Goal: Task Accomplishment & Management: Manage account settings

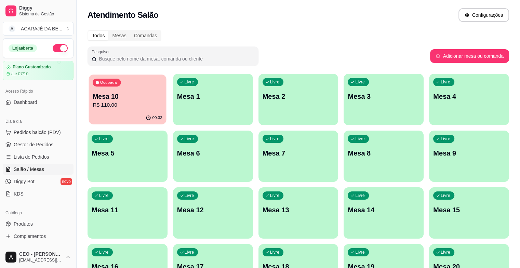
click at [122, 104] on p "R$ 110,00" at bounding box center [128, 105] width 70 height 8
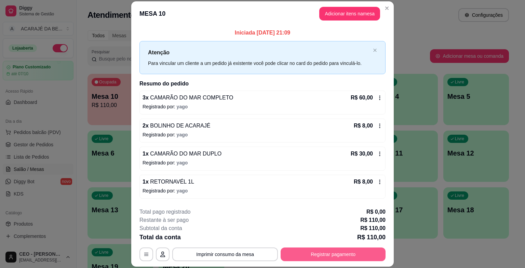
click at [347, 250] on button "Registrar pagamento" at bounding box center [333, 255] width 105 height 14
click at [302, 238] on div "**********" at bounding box center [263, 234] width 246 height 53
click at [317, 244] on div "**********" at bounding box center [263, 234] width 246 height 53
click at [310, 256] on button "Registrar pagamento" at bounding box center [333, 254] width 102 height 13
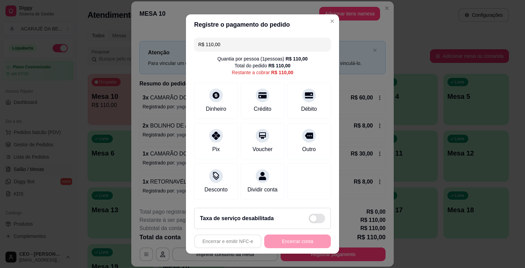
click at [231, 48] on input "R$ 110,00" at bounding box center [262, 45] width 129 height 14
click at [228, 138] on div "Pix" at bounding box center [216, 140] width 48 height 40
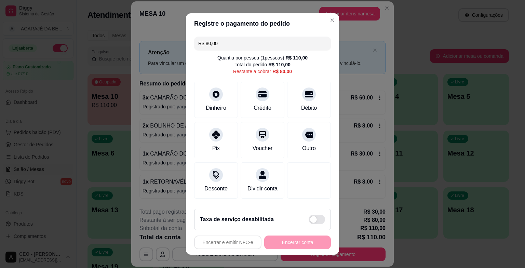
click at [230, 44] on input "R$ 80,00" at bounding box center [262, 44] width 129 height 14
drag, startPoint x: 225, startPoint y: 110, endPoint x: 225, endPoint y: 106, distance: 4.4
click at [225, 106] on div "Dinheiro" at bounding box center [216, 99] width 48 height 40
click at [243, 42] on input "R$ 24,00" at bounding box center [262, 44] width 129 height 14
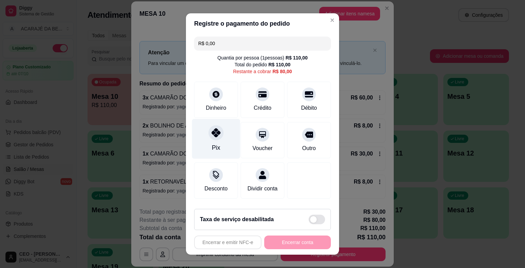
drag, startPoint x: 227, startPoint y: 140, endPoint x: 228, endPoint y: 132, distance: 8.0
click at [227, 140] on div "Pix" at bounding box center [216, 139] width 48 height 40
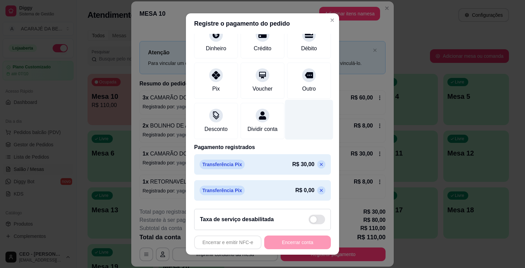
scroll to position [67, 0]
drag, startPoint x: 310, startPoint y: 190, endPoint x: 308, endPoint y: 182, distance: 8.5
click at [319, 190] on icon at bounding box center [321, 190] width 5 height 5
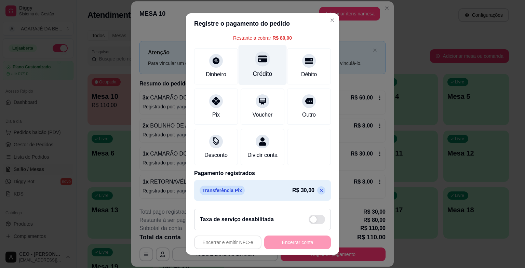
scroll to position [0, 0]
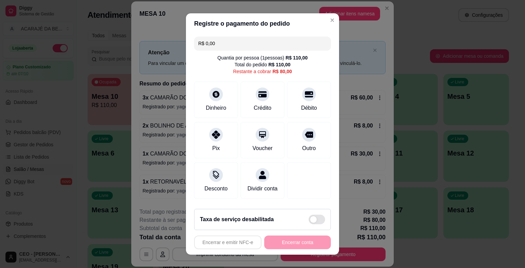
click at [273, 69] on div "R$ 80,00" at bounding box center [282, 71] width 19 height 7
click at [278, 69] on div "R$ 80,00" at bounding box center [282, 71] width 19 height 7
click at [214, 129] on icon at bounding box center [216, 132] width 9 height 9
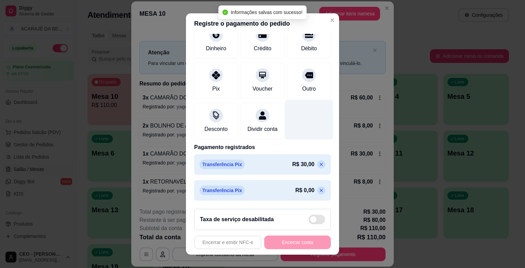
scroll to position [67, 0]
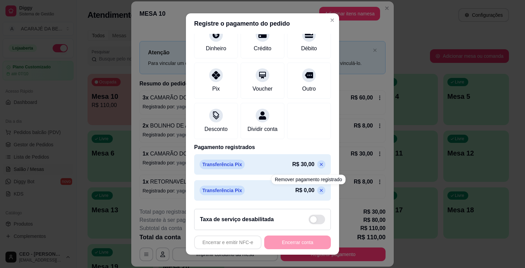
drag, startPoint x: 309, startPoint y: 192, endPoint x: 307, endPoint y: 186, distance: 6.4
click at [319, 190] on icon at bounding box center [321, 190] width 5 height 5
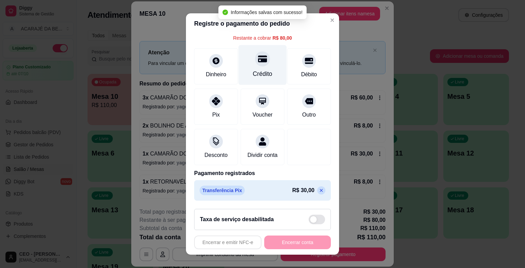
scroll to position [0, 0]
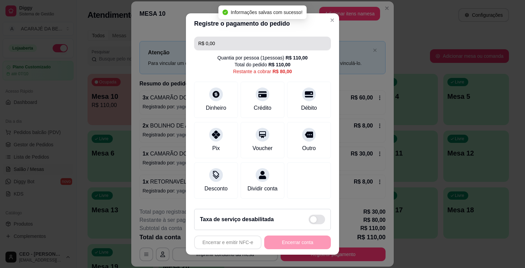
drag, startPoint x: 248, startPoint y: 41, endPoint x: 246, endPoint y: 44, distance: 3.8
click at [246, 44] on input "R$ 0,00" at bounding box center [262, 44] width 129 height 14
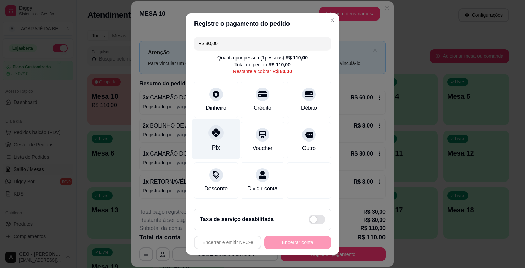
click at [217, 142] on div "Pix" at bounding box center [216, 139] width 48 height 40
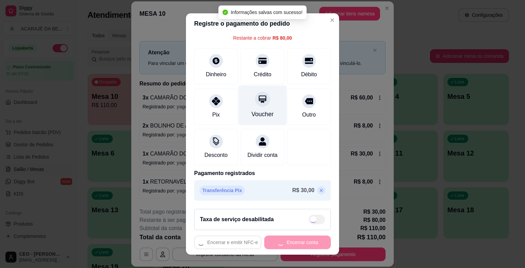
type input "R$ 0,00"
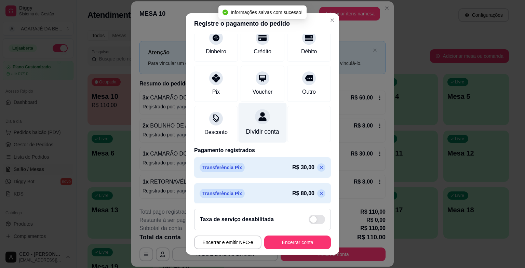
scroll to position [60, 0]
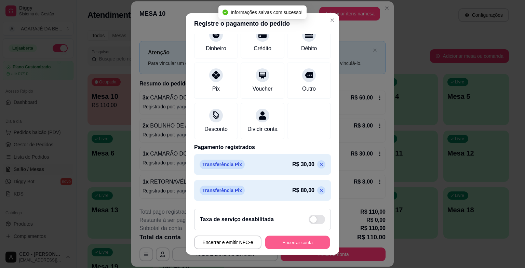
click at [302, 241] on button "Encerrar conta" at bounding box center [297, 242] width 65 height 13
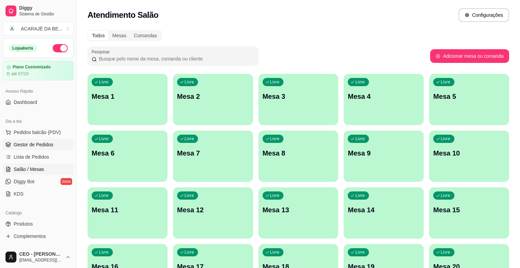
click at [57, 148] on link "Gestor de Pedidos" at bounding box center [38, 144] width 71 height 11
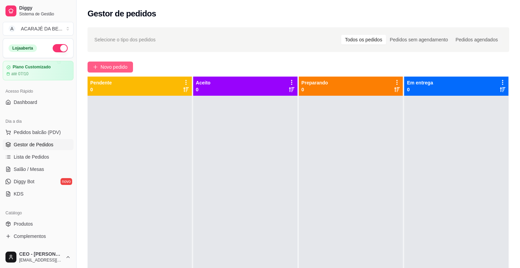
click at [111, 63] on span "Novo pedido" at bounding box center [114, 67] width 27 height 8
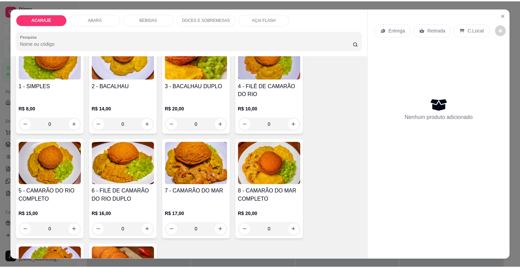
scroll to position [68, 0]
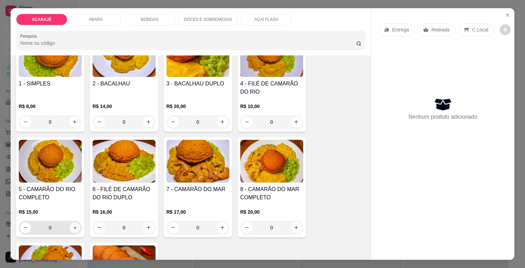
click at [72, 225] on icon "increase-product-quantity" at bounding box center [74, 227] width 5 height 5
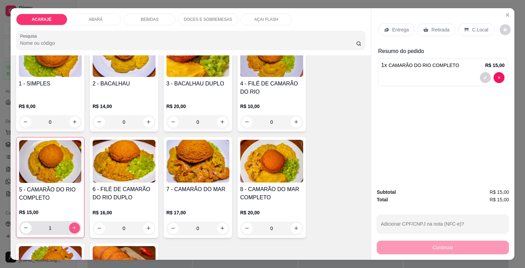
click at [72, 225] on icon "increase-product-quantity" at bounding box center [74, 227] width 5 height 5
type input "2"
click at [434, 28] on p "Retirada" at bounding box center [441, 29] width 18 height 7
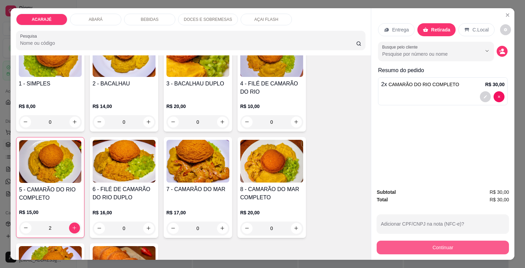
click at [428, 245] on button "Continuar" at bounding box center [443, 248] width 132 height 14
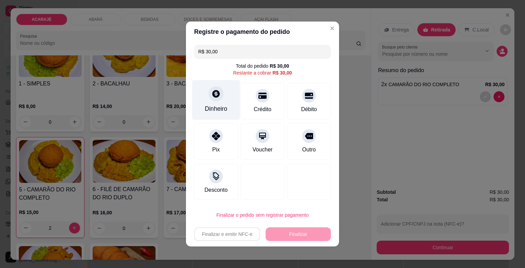
click at [211, 108] on div "Dinheiro" at bounding box center [216, 108] width 23 height 9
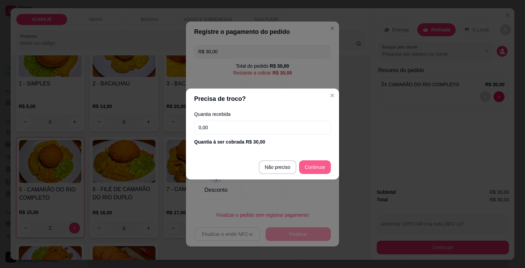
type input "R$ 0,00"
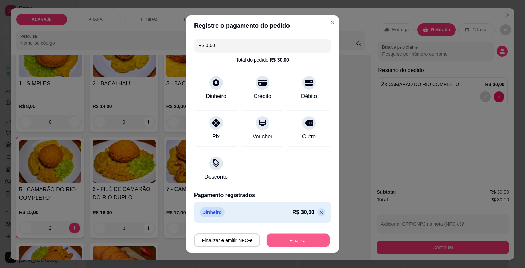
click at [304, 238] on button "Finalizar" at bounding box center [298, 240] width 63 height 13
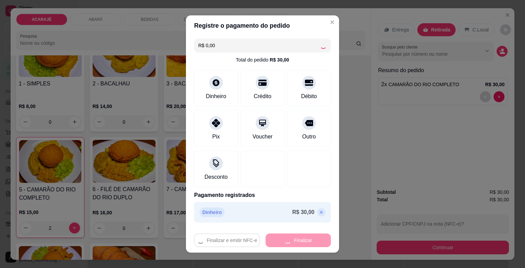
type input "0"
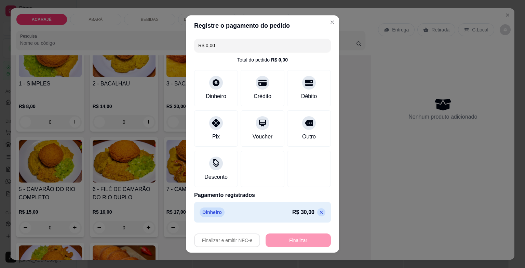
type input "-R$ 30,00"
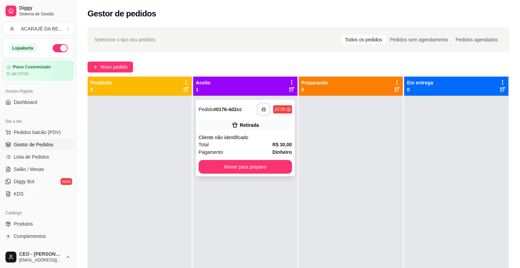
click at [263, 111] on icon "button" at bounding box center [264, 109] width 5 height 5
click at [267, 168] on button "Mover para preparo" at bounding box center [245, 166] width 91 height 13
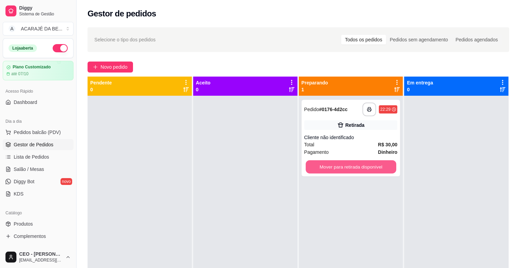
click at [331, 167] on button "Mover para retirada disponível" at bounding box center [351, 166] width 91 height 13
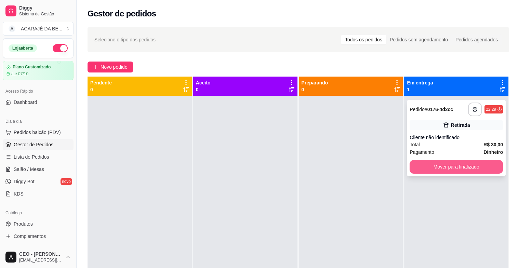
click at [439, 170] on button "Mover para finalizado" at bounding box center [456, 167] width 93 height 14
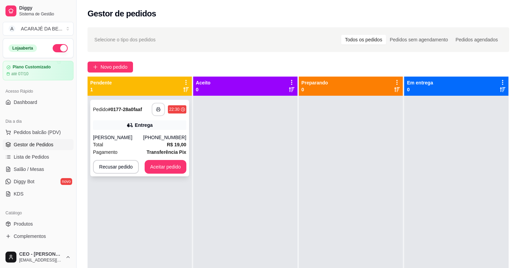
click at [158, 107] on icon "button" at bounding box center [158, 109] width 5 height 5
click at [177, 167] on button "Aceitar pedido" at bounding box center [166, 167] width 42 height 14
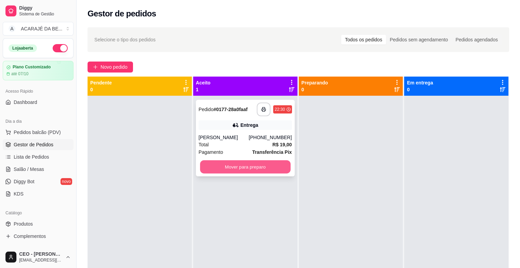
click at [238, 164] on button "Mover para preparo" at bounding box center [245, 166] width 91 height 13
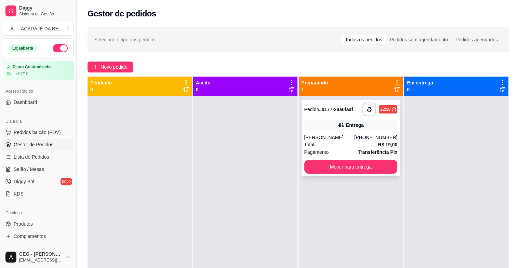
click at [329, 158] on div "**********" at bounding box center [351, 138] width 99 height 77
click at [360, 167] on button "Mover para entrega" at bounding box center [350, 167] width 93 height 14
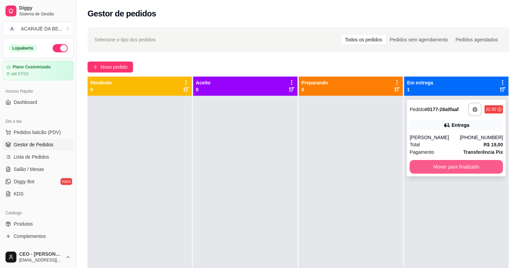
click at [423, 165] on button "Mover para finalizado" at bounding box center [456, 167] width 93 height 14
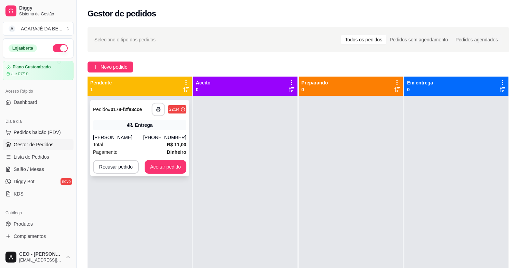
click at [158, 107] on button "button" at bounding box center [157, 109] width 13 height 13
click at [170, 169] on button "Aceitar pedido" at bounding box center [165, 166] width 40 height 13
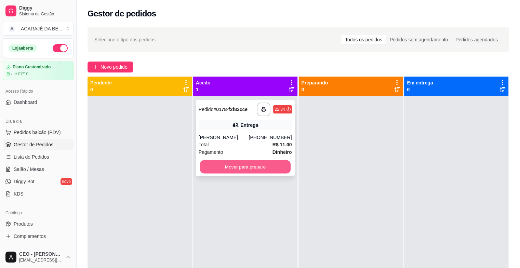
click at [237, 165] on button "Mover para preparo" at bounding box center [245, 166] width 91 height 13
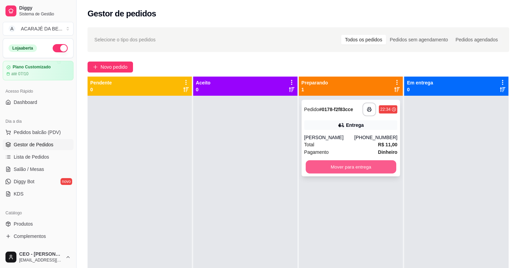
click at [333, 167] on button "Mover para entrega" at bounding box center [351, 166] width 91 height 13
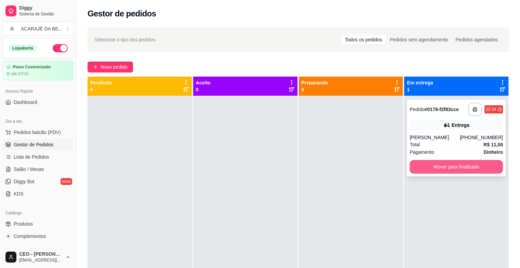
click at [439, 161] on button "Mover para finalizado" at bounding box center [456, 167] width 93 height 14
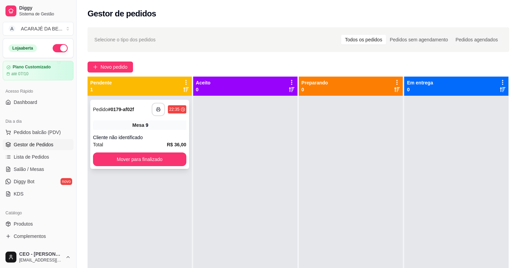
click at [155, 108] on button "button" at bounding box center [157, 109] width 13 height 13
click at [164, 156] on button "Mover para finalizado" at bounding box center [139, 160] width 93 height 14
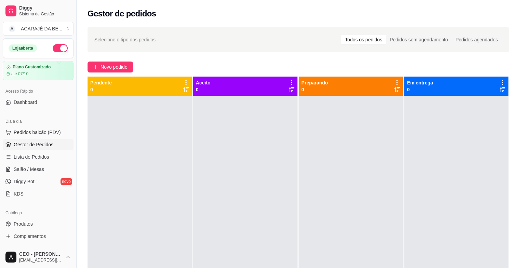
click at [115, 61] on div "Selecione o tipo dos pedidos Todos os pedidos Pedidos sem agendamento Pedidos a…" at bounding box center [298, 188] width 443 height 330
click at [123, 65] on span "Novo pedido" at bounding box center [114, 67] width 27 height 8
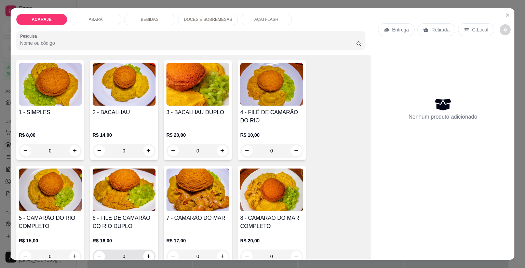
scroll to position [137, 0]
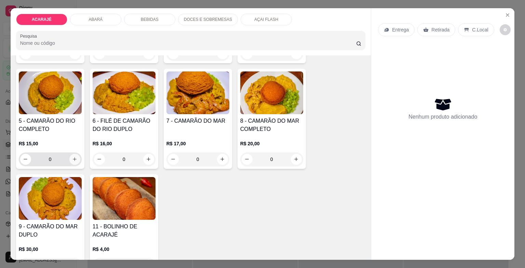
click at [72, 157] on icon "increase-product-quantity" at bounding box center [74, 159] width 5 height 5
type input "1"
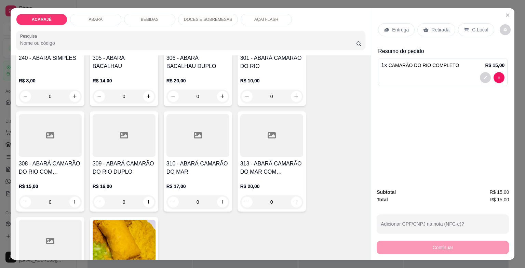
scroll to position [410, 0]
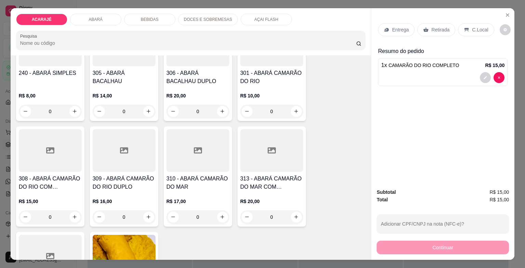
click at [64, 171] on div "308 - ABARÁ CAMARÃO DO RIO COM BACALHAU R$ 15,00 0" at bounding box center [50, 177] width 68 height 100
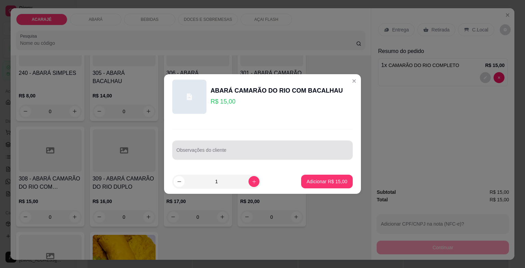
click at [209, 154] on input "Observações do cliente" at bounding box center [262, 152] width 172 height 7
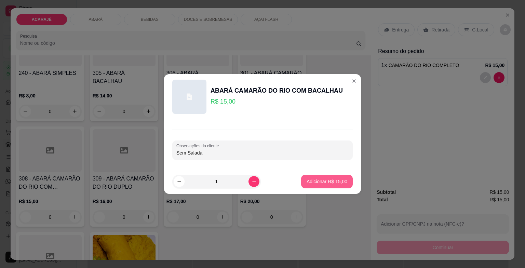
type input "Sem Salada"
click at [329, 184] on p "Adicionar R$ 15,00" at bounding box center [327, 181] width 41 height 7
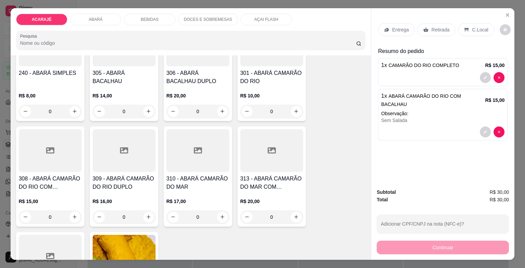
click at [432, 26] on p "Retirada" at bounding box center [441, 29] width 18 height 7
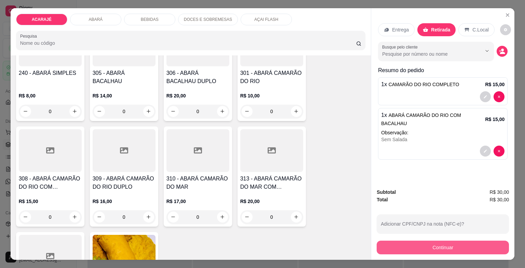
click at [383, 249] on button "Continuar" at bounding box center [443, 248] width 132 height 14
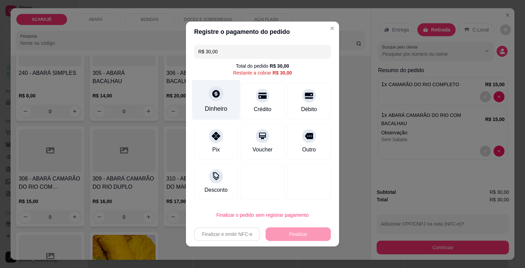
click at [221, 102] on div "Dinheiro" at bounding box center [216, 100] width 48 height 40
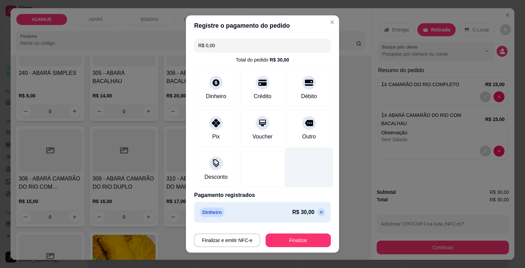
type input "R$ 0,00"
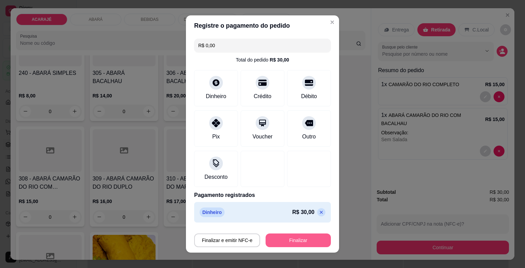
click at [294, 238] on button "Finalizar" at bounding box center [298, 241] width 65 height 14
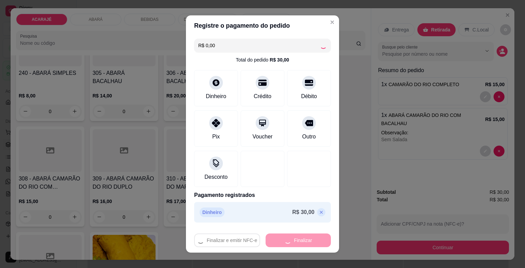
type input "0"
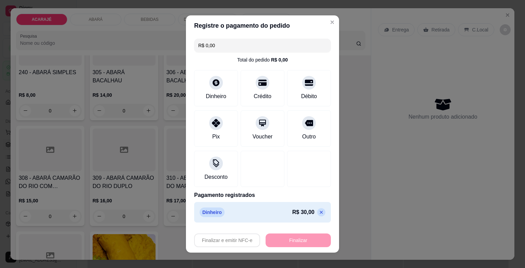
type input "-R$ 30,00"
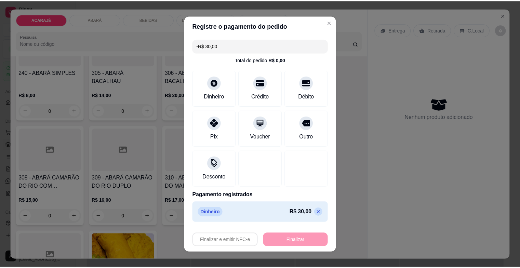
scroll to position [410, 0]
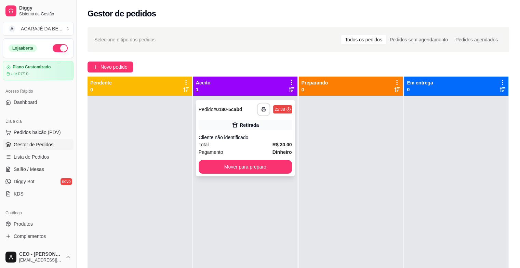
click at [257, 111] on button "button" at bounding box center [263, 109] width 13 height 13
click at [286, 163] on button "Mover para preparo" at bounding box center [245, 167] width 93 height 14
click at [279, 168] on button "Mover para preparo" at bounding box center [245, 167] width 93 height 14
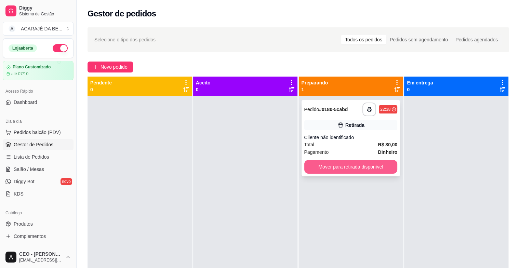
click at [321, 164] on button "Mover para retirada disponível" at bounding box center [350, 167] width 93 height 14
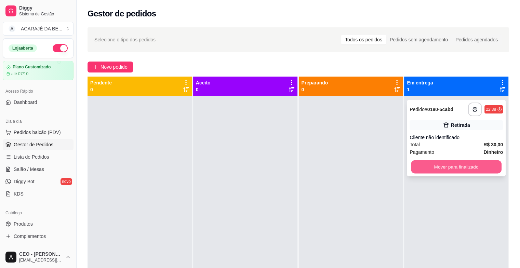
click at [414, 168] on button "Mover para finalizado" at bounding box center [456, 166] width 91 height 13
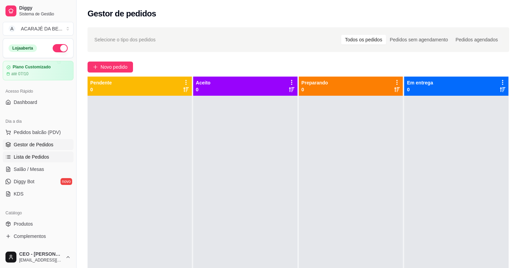
click at [34, 155] on span "Lista de Pedidos" at bounding box center [32, 157] width 36 height 7
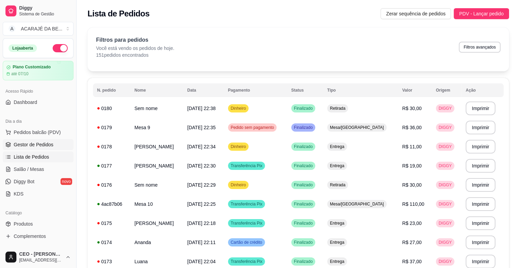
click at [45, 147] on span "Gestor de Pedidos" at bounding box center [34, 144] width 40 height 7
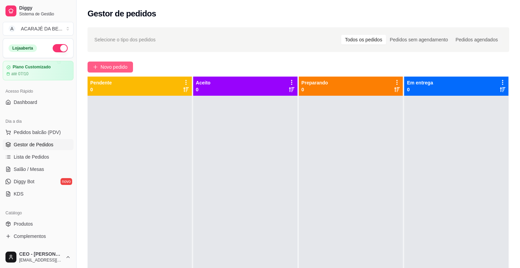
click at [99, 64] on button "Novo pedido" at bounding box center [110, 67] width 45 height 11
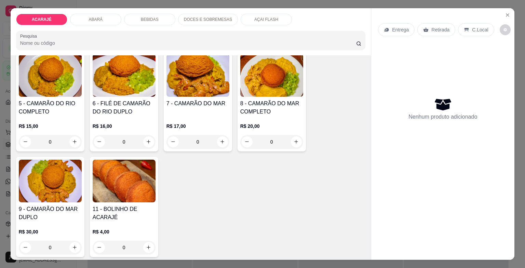
scroll to position [171, 0]
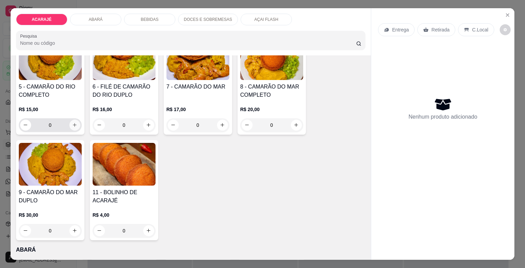
click at [74, 124] on button "increase-product-quantity" at bounding box center [74, 125] width 11 height 11
type input "1"
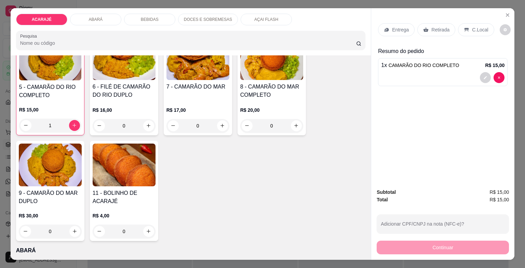
click at [402, 26] on p "Entrega" at bounding box center [400, 29] width 17 height 7
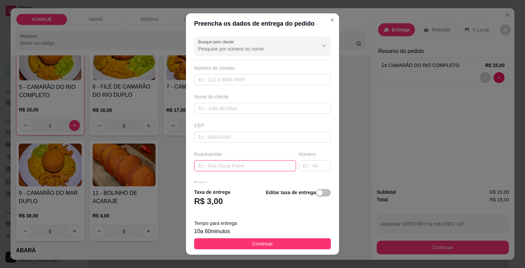
paste input "[DATE] próximo ao salão de [PERSON_NAME]"
type input "[DATE] próximo ao salão de [PERSON_NAME]"
click at [299, 165] on input "text" at bounding box center [315, 165] width 32 height 11
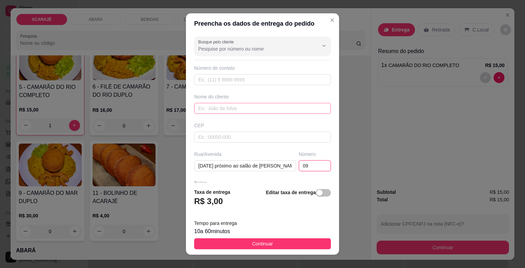
type input "09"
click at [222, 108] on input "text" at bounding box center [262, 108] width 137 height 11
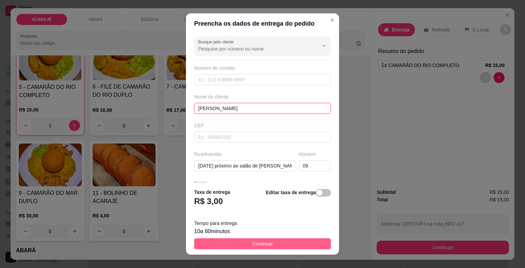
type input "[PERSON_NAME]"
click at [297, 242] on button "Continuar" at bounding box center [262, 243] width 137 height 11
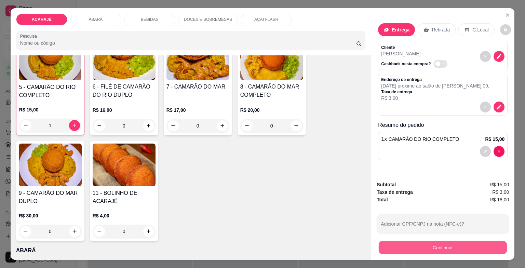
click at [461, 243] on button "Continuar" at bounding box center [443, 247] width 128 height 13
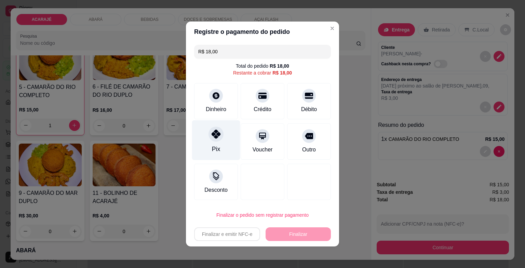
click at [217, 141] on div "Pix" at bounding box center [216, 140] width 48 height 40
type input "R$ 0,00"
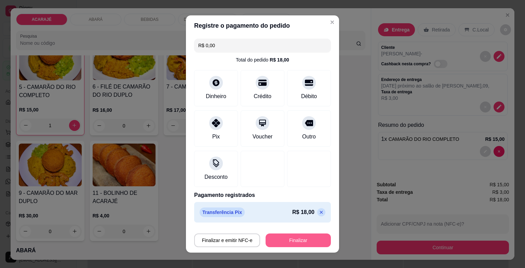
click at [295, 238] on button "Finalizar" at bounding box center [298, 241] width 65 height 14
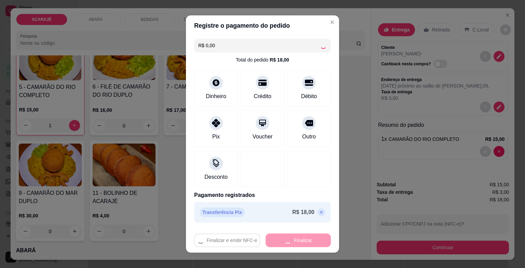
type input "0"
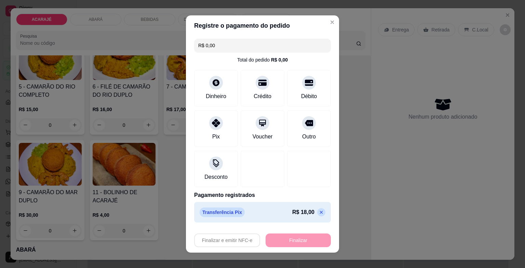
type input "-R$ 18,00"
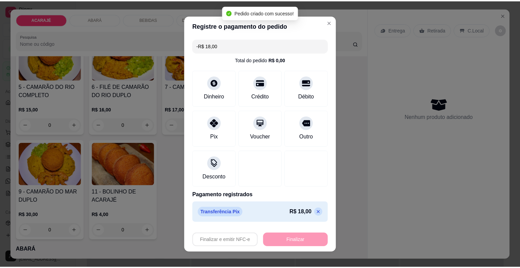
scroll to position [171, 0]
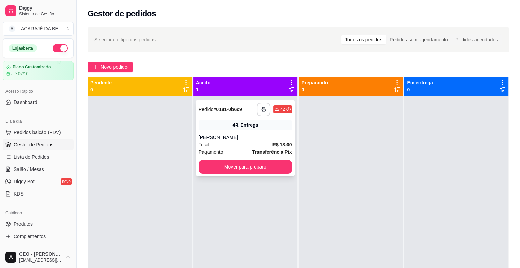
click at [261, 109] on icon "button" at bounding box center [263, 109] width 5 height 5
click at [257, 168] on button "Mover para preparo" at bounding box center [245, 166] width 91 height 13
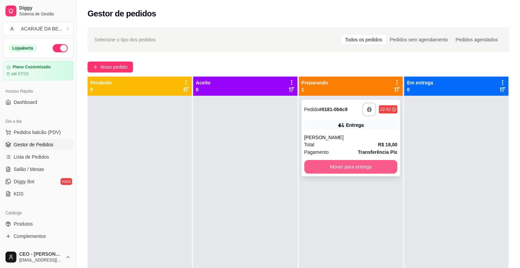
click at [317, 165] on button "Mover para entrega" at bounding box center [350, 167] width 93 height 14
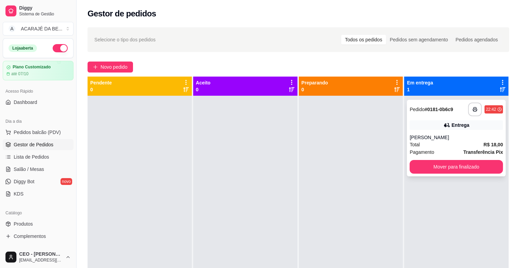
click at [434, 159] on div "**********" at bounding box center [456, 138] width 99 height 77
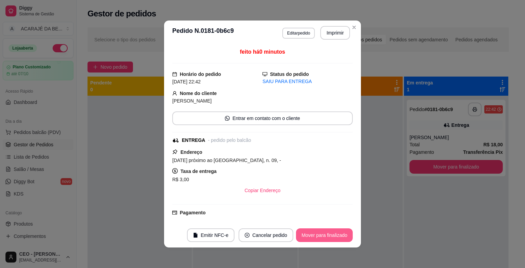
click at [345, 235] on button "Mover para finalizado" at bounding box center [324, 235] width 57 height 14
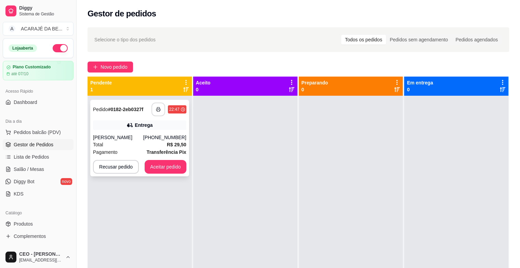
click at [157, 109] on icon "button" at bounding box center [158, 109] width 5 height 5
click at [165, 167] on button "Aceitar pedido" at bounding box center [165, 166] width 40 height 13
click at [169, 169] on button "Aceitar pedido" at bounding box center [166, 167] width 42 height 14
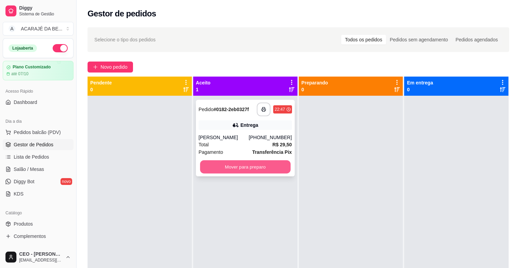
click at [225, 167] on button "Mover para preparo" at bounding box center [245, 166] width 91 height 13
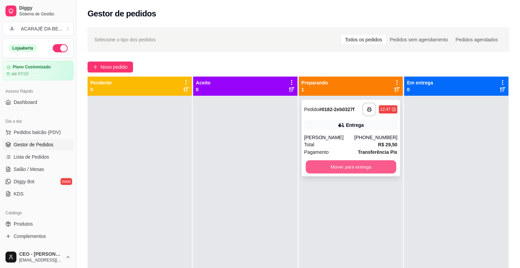
click at [373, 165] on button "Mover para entrega" at bounding box center [351, 166] width 91 height 13
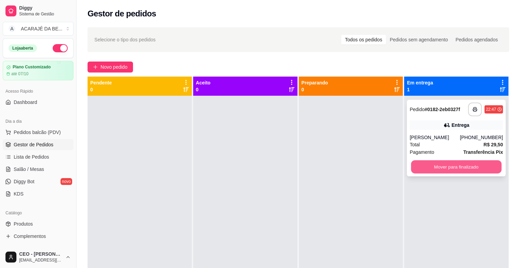
click at [434, 164] on button "Mover para finalizado" at bounding box center [456, 166] width 91 height 13
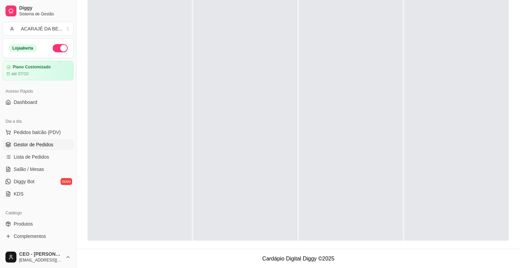
scroll to position [19, 0]
click at [19, 169] on span "Salão / Mesas" at bounding box center [29, 169] width 30 height 7
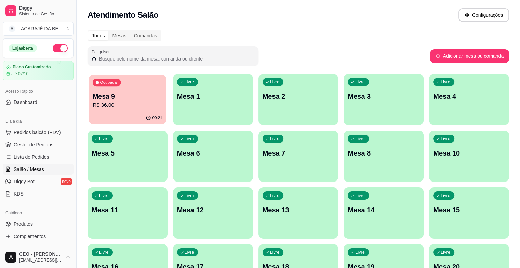
click at [134, 104] on p "R$ 36,00" at bounding box center [128, 105] width 70 height 8
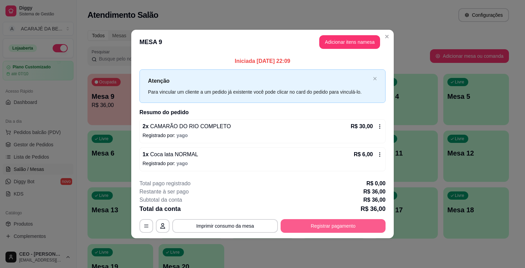
click at [325, 223] on button "Registrar pagamento" at bounding box center [333, 226] width 105 height 14
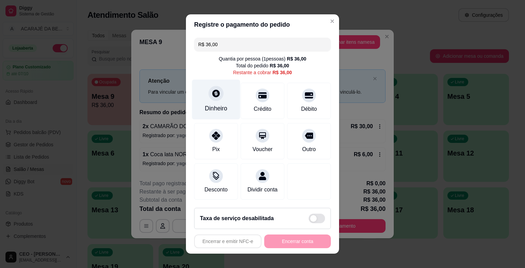
click at [205, 107] on div "Dinheiro" at bounding box center [216, 108] width 23 height 9
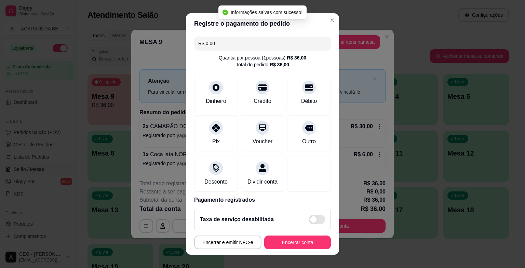
type input "R$ 0,00"
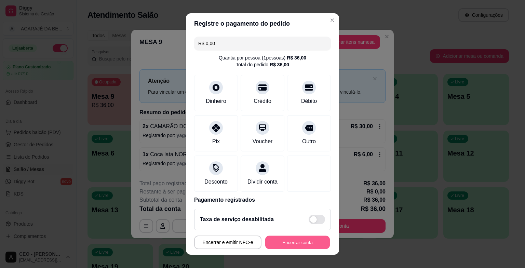
click at [285, 243] on button "Encerrar conta" at bounding box center [297, 242] width 65 height 13
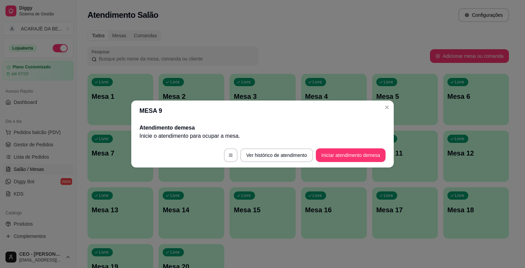
click at [393, 108] on header "MESA 9" at bounding box center [262, 111] width 263 height 21
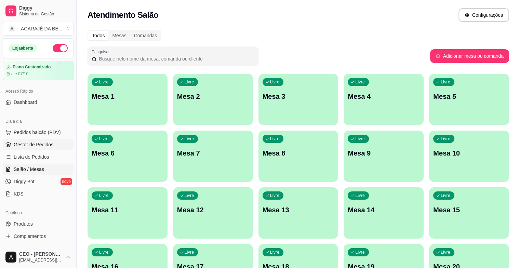
click at [26, 145] on span "Gestor de Pedidos" at bounding box center [34, 144] width 40 height 7
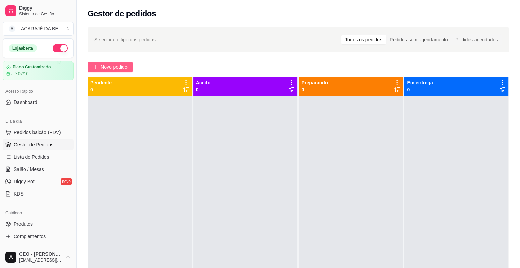
click at [95, 64] on button "Novo pedido" at bounding box center [110, 67] width 45 height 11
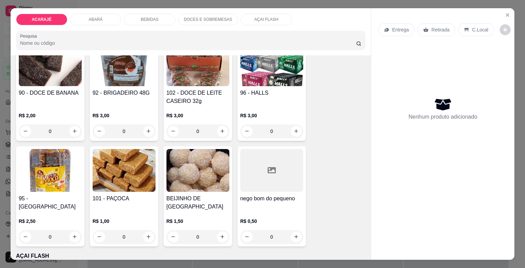
scroll to position [1231, 0]
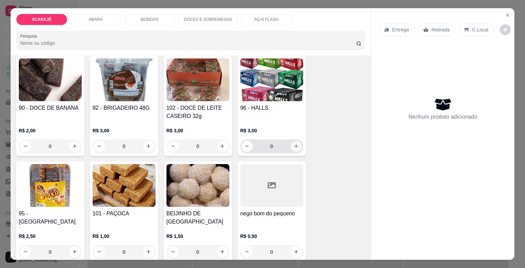
click at [294, 144] on icon "increase-product-quantity" at bounding box center [296, 146] width 5 height 5
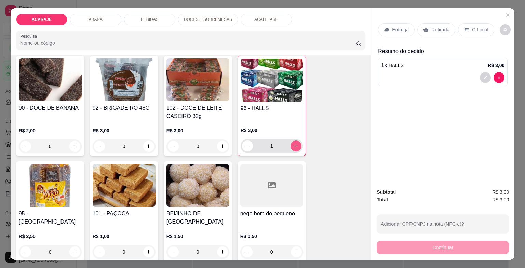
click at [292, 141] on button "increase-product-quantity" at bounding box center [296, 146] width 11 height 11
click at [291, 139] on div "2" at bounding box center [271, 146] width 59 height 14
type input "3"
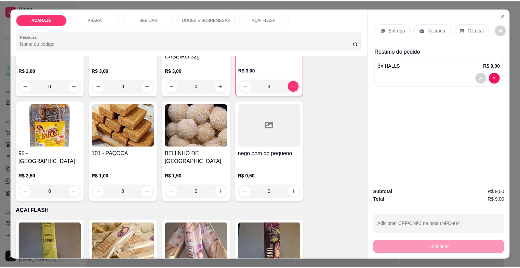
scroll to position [1334, 0]
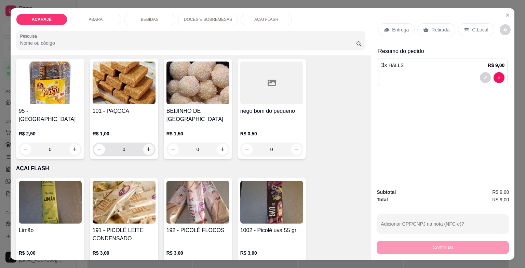
click at [146, 147] on icon "increase-product-quantity" at bounding box center [148, 149] width 5 height 5
type input "1"
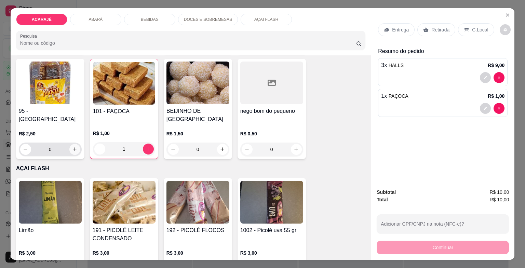
click at [71, 144] on button "increase-product-quantity" at bounding box center [74, 149] width 11 height 11
type input "1"
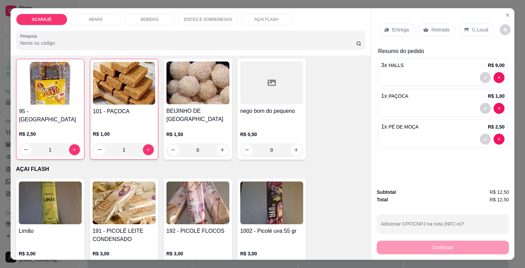
click at [438, 26] on p "Retirada" at bounding box center [441, 29] width 18 height 7
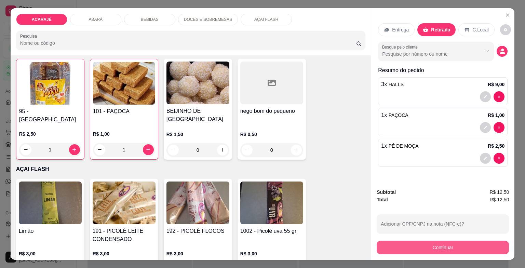
click at [443, 242] on button "Continuar" at bounding box center [443, 248] width 132 height 14
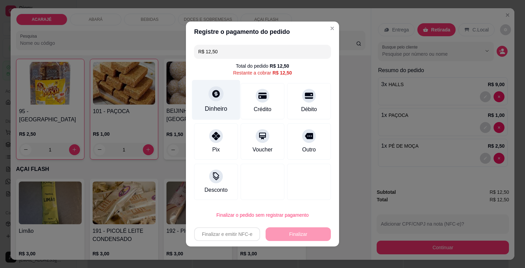
click at [222, 103] on div "Dinheiro" at bounding box center [216, 100] width 48 height 40
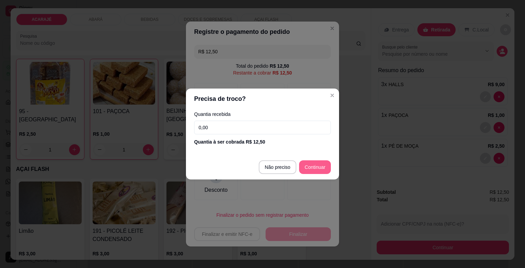
type input "R$ 0,00"
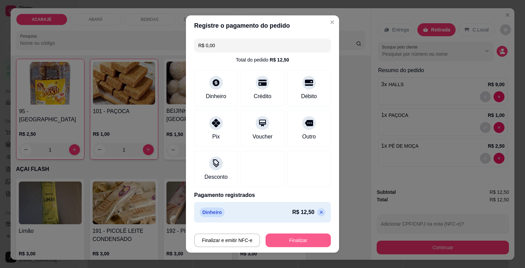
click at [290, 241] on button "Finalizar" at bounding box center [298, 241] width 65 height 14
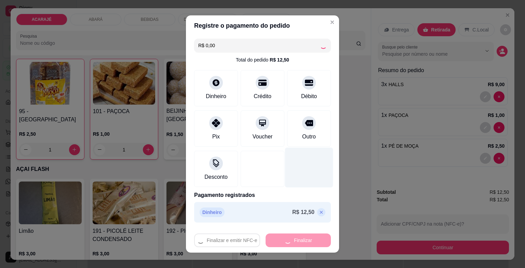
type input "0"
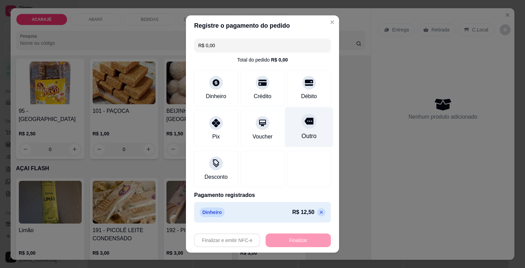
type input "-R$ 12,50"
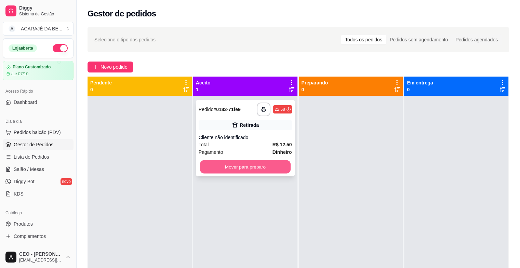
click at [237, 167] on button "Mover para preparo" at bounding box center [245, 166] width 91 height 13
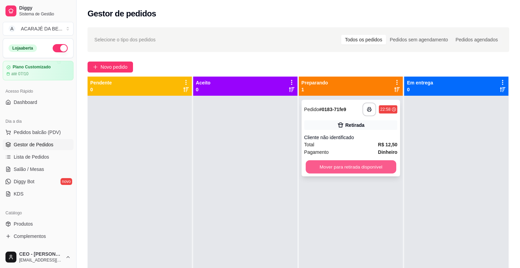
click at [325, 161] on button "Mover para retirada disponível" at bounding box center [351, 166] width 91 height 13
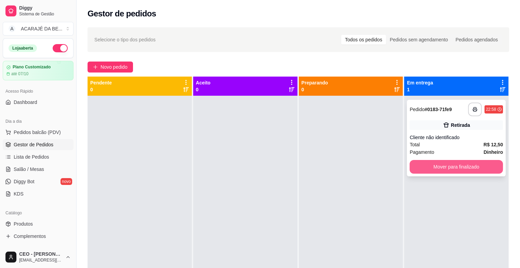
click at [433, 163] on button "Mover para finalizado" at bounding box center [456, 167] width 93 height 14
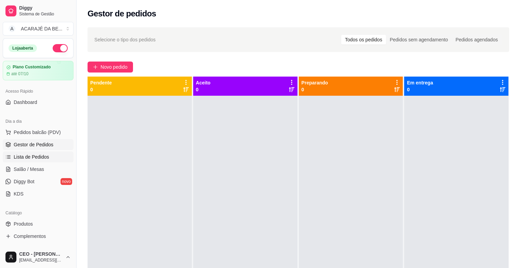
click at [25, 157] on span "Lista de Pedidos" at bounding box center [32, 157] width 36 height 7
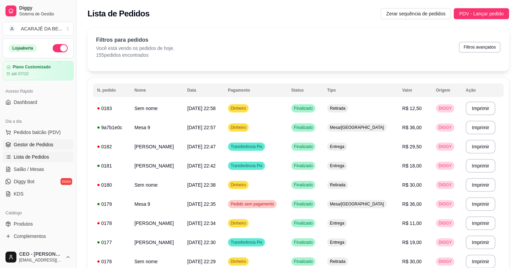
click at [37, 144] on span "Gestor de Pedidos" at bounding box center [34, 144] width 40 height 7
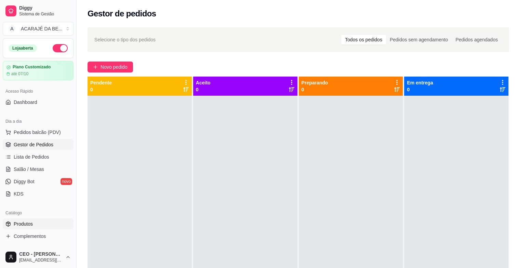
click at [44, 220] on link "Produtos" at bounding box center [38, 223] width 71 height 11
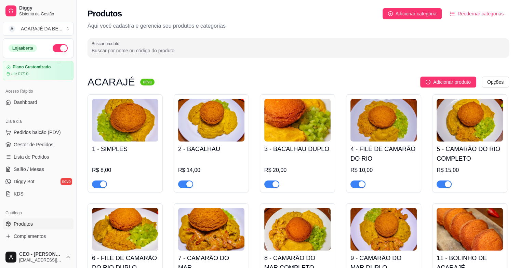
click at [97, 179] on div at bounding box center [125, 181] width 66 height 14
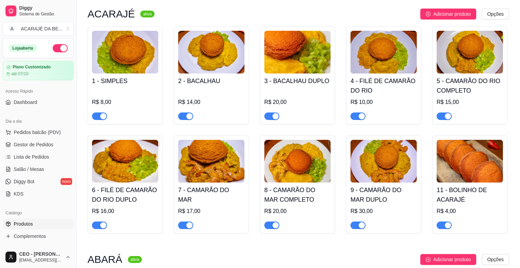
scroll to position [68, 0]
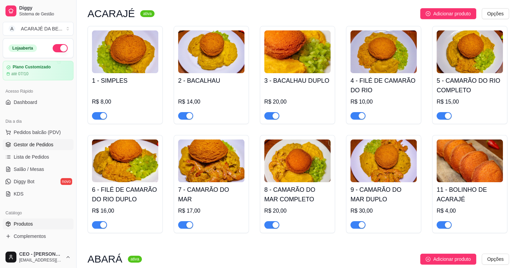
click at [23, 145] on span "Gestor de Pedidos" at bounding box center [34, 144] width 40 height 7
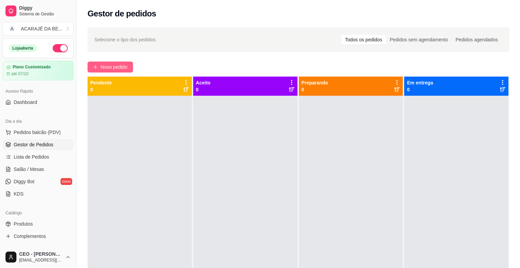
click at [116, 68] on button "Novo pedido" at bounding box center [110, 67] width 45 height 11
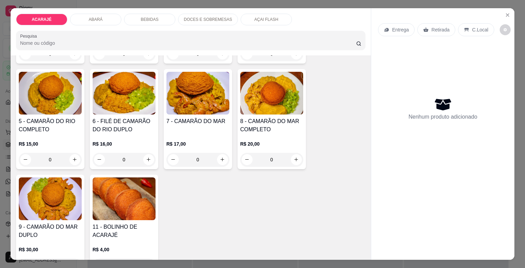
scroll to position [137, 0]
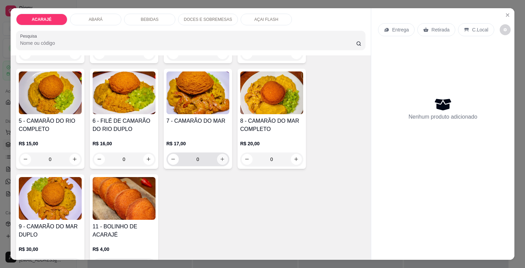
click at [217, 155] on button "increase-product-quantity" at bounding box center [222, 159] width 11 height 11
type input "1"
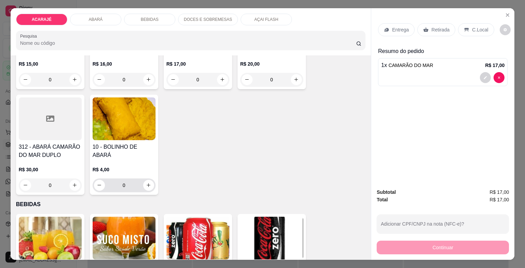
scroll to position [650, 0]
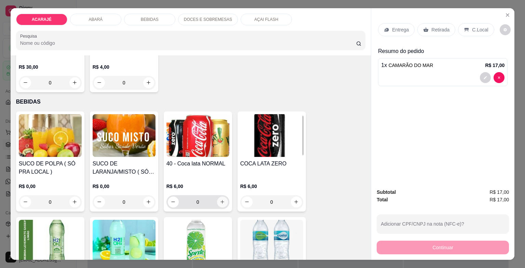
click at [224, 201] on button "increase-product-quantity" at bounding box center [222, 202] width 11 height 11
type input "1"
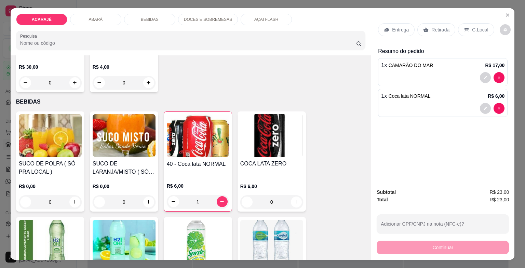
click at [401, 27] on p "Entrega" at bounding box center [400, 29] width 17 height 7
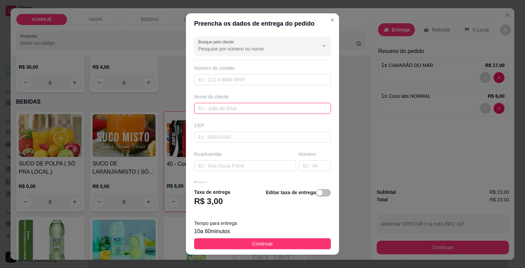
click at [231, 106] on input "text" at bounding box center [262, 108] width 137 height 11
type input "[PERSON_NAME]"
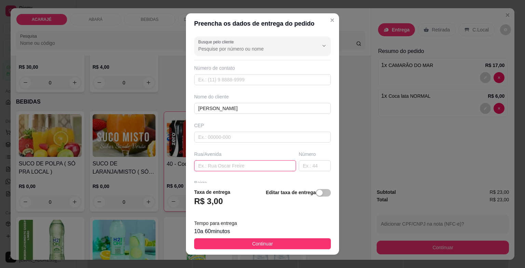
click at [207, 167] on input "text" at bounding box center [245, 165] width 102 height 11
paste input "Apartamento interfonia [STREET_ADDRESS]"
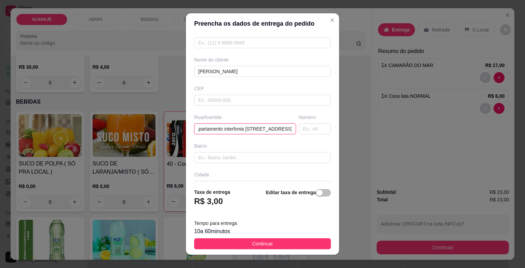
scroll to position [68, 0]
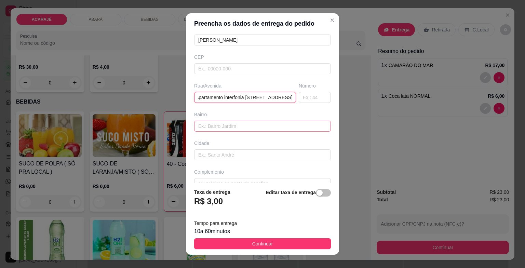
type input "Apartamento interfonia [STREET_ADDRESS]"
click at [233, 127] on input "text" at bounding box center [262, 126] width 137 height 11
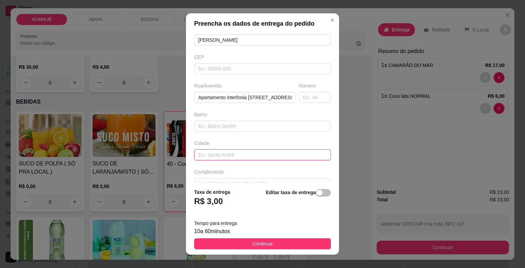
drag, startPoint x: 229, startPoint y: 154, endPoint x: 227, endPoint y: 158, distance: 4.3
click at [229, 154] on input "text" at bounding box center [262, 154] width 137 height 11
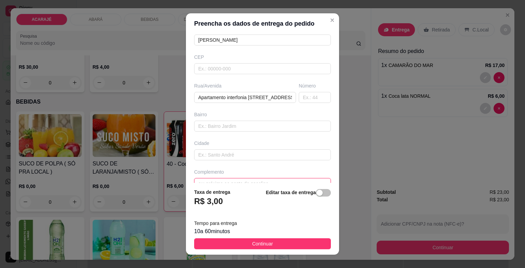
click at [224, 179] on input "text" at bounding box center [262, 183] width 137 height 11
paste input "É um prédio de três andar"
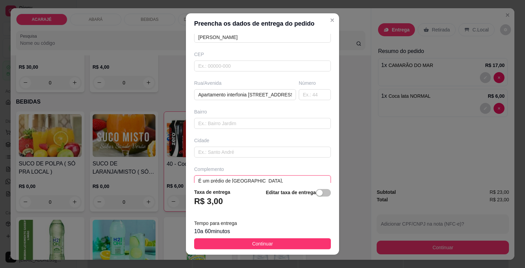
paste input "Ele é branco e tem um detalhe marrom"
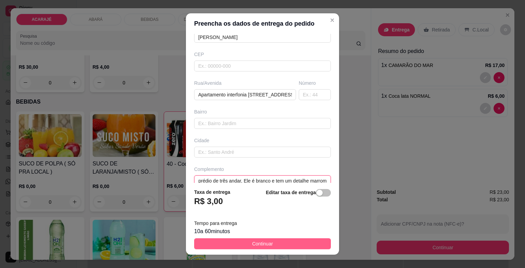
type input "É um prédio de três andar, Ele é branco e tem um detalhe marrom"
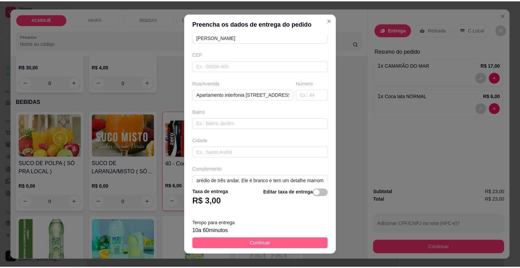
scroll to position [0, 0]
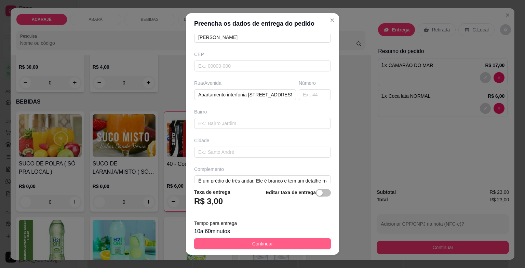
click at [246, 242] on button "Continuar" at bounding box center [262, 243] width 137 height 11
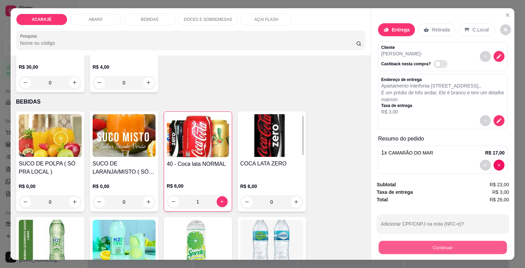
click at [425, 246] on button "Continuar" at bounding box center [443, 247] width 128 height 13
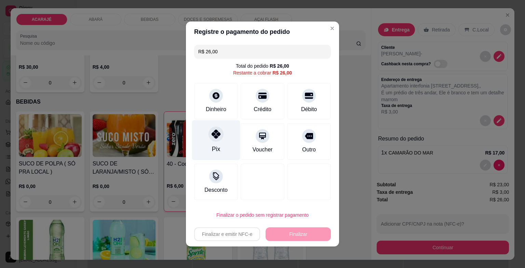
click at [227, 132] on div "Pix" at bounding box center [216, 140] width 48 height 40
type input "R$ 0,00"
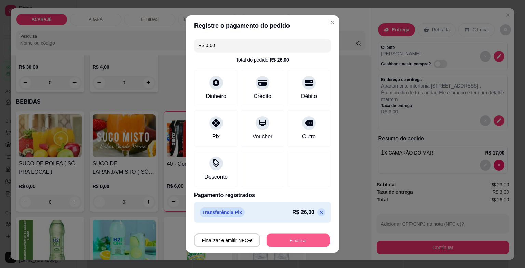
click at [267, 239] on button "Finalizar" at bounding box center [298, 240] width 63 height 13
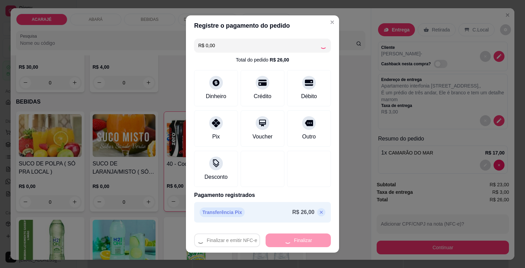
type input "0"
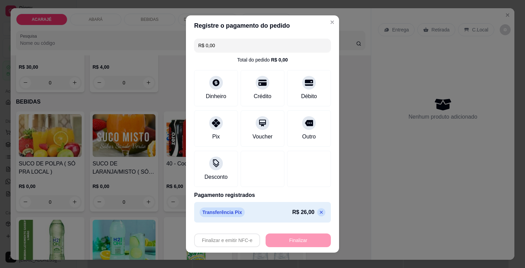
type input "-R$ 26,00"
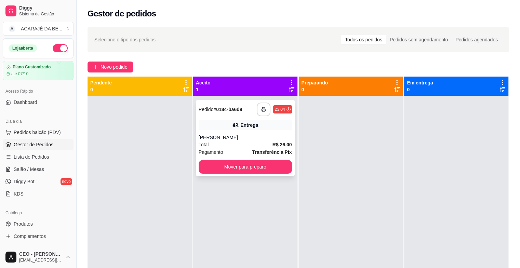
click at [264, 106] on button "button" at bounding box center [264, 110] width 14 height 14
click at [269, 165] on button "Mover para preparo" at bounding box center [245, 166] width 91 height 13
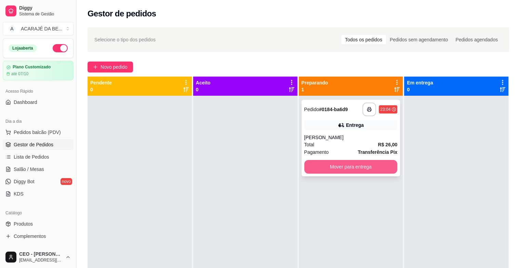
click at [350, 168] on button "Mover para entrega" at bounding box center [350, 167] width 93 height 14
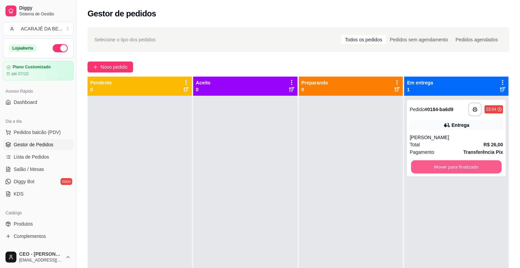
click at [430, 165] on button "Mover para finalizado" at bounding box center [456, 166] width 91 height 13
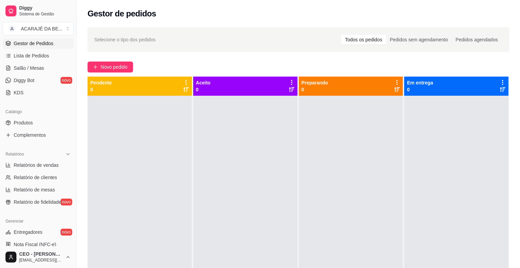
scroll to position [103, 0]
drag, startPoint x: 44, startPoint y: 163, endPoint x: 50, endPoint y: 162, distance: 6.2
click at [45, 163] on span "Relatórios de vendas" at bounding box center [36, 163] width 45 height 7
select select "ALL"
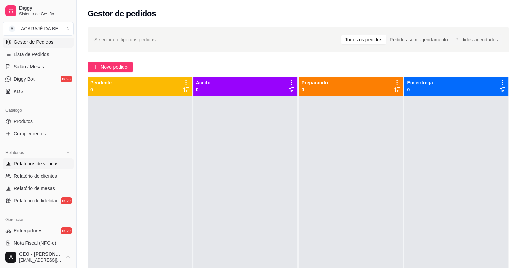
select select "0"
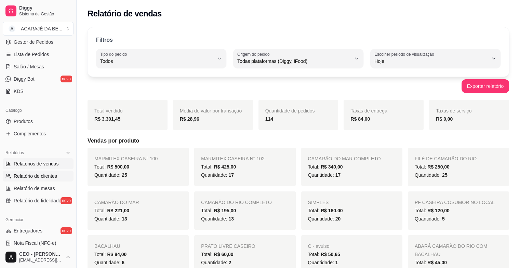
click at [35, 176] on span "Relatório de clientes" at bounding box center [35, 176] width 43 height 7
select select "30"
select select "HIGHEST_TOTAL_SPENT_WITH_ORDERS"
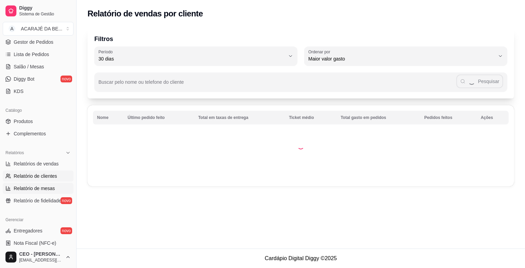
click at [39, 185] on span "Relatório de mesas" at bounding box center [34, 188] width 41 height 7
select select "TOTAL_OF_ORDERS"
select select "7"
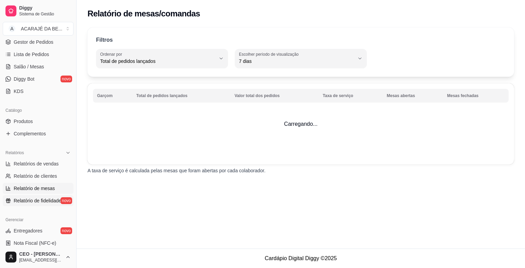
click at [38, 203] on span "Relatório de fidelidade" at bounding box center [38, 200] width 48 height 7
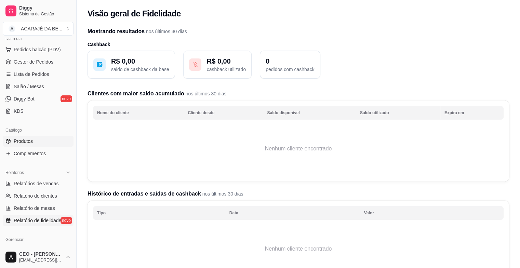
scroll to position [87, 0]
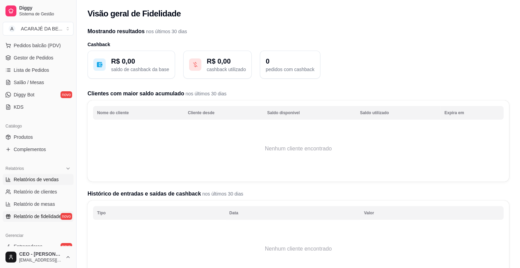
click at [37, 175] on link "Relatórios de vendas" at bounding box center [38, 179] width 71 height 11
select select "ALL"
select select "0"
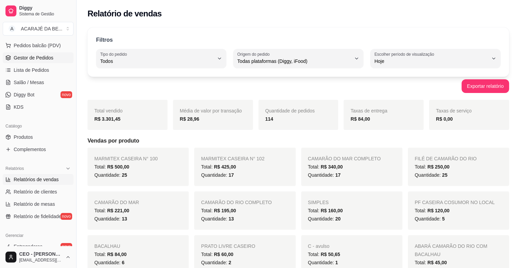
click at [22, 57] on span "Gestor de Pedidos" at bounding box center [34, 57] width 40 height 7
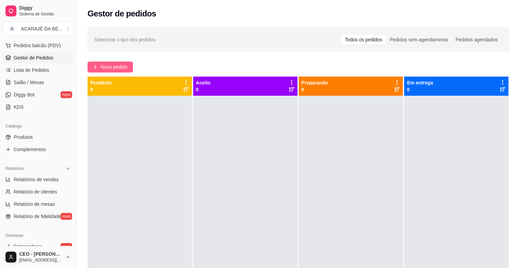
click at [122, 64] on span "Novo pedido" at bounding box center [114, 67] width 27 height 8
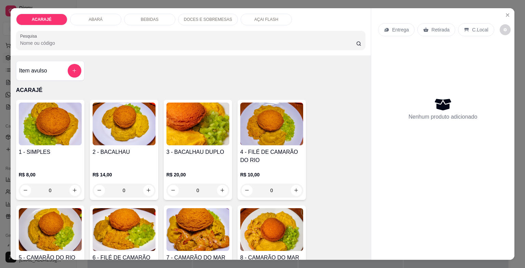
click at [123, 93] on div "Item avulso ACARAJÉ 1 - SIMPLES R$ 8,00 0 2 - BACALHAU R$ 14,00 0 3 - BACALHAU …" at bounding box center [191, 157] width 361 height 205
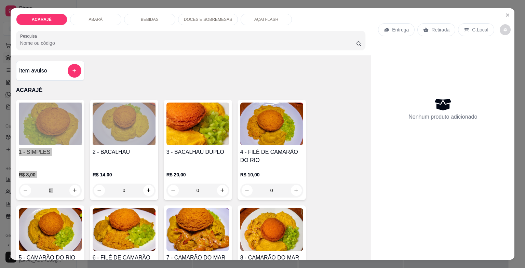
drag, startPoint x: 123, startPoint y: 94, endPoint x: 46, endPoint y: 142, distance: 91.3
click at [46, 142] on div "Item avulso ACARAJÉ 1 - SIMPLES R$ 8,00 0 2 - BACALHAU R$ 14,00 0 3 - BACALHAU …" at bounding box center [191, 157] width 361 height 205
drag, startPoint x: 46, startPoint y: 142, endPoint x: 41, endPoint y: 159, distance: 17.2
click at [41, 159] on div "1 - SIMPLES" at bounding box center [50, 156] width 63 height 16
click at [72, 188] on icon "increase-product-quantity" at bounding box center [74, 190] width 5 height 5
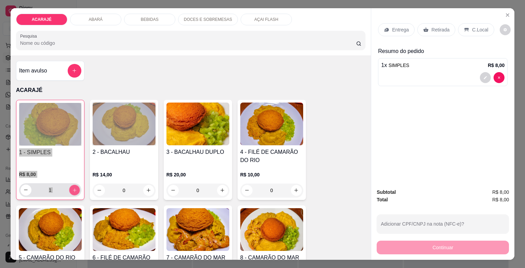
click at [72, 187] on icon "increase-product-quantity" at bounding box center [74, 189] width 5 height 5
type input "2"
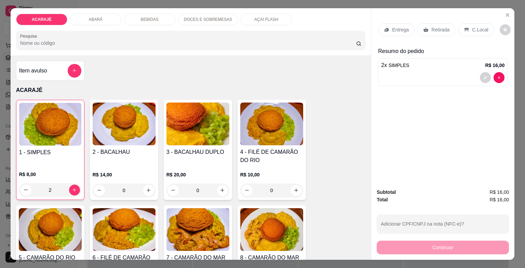
drag, startPoint x: 445, startPoint y: 24, endPoint x: 419, endPoint y: 99, distance: 79.3
click at [445, 26] on p "Retirada" at bounding box center [441, 29] width 18 height 7
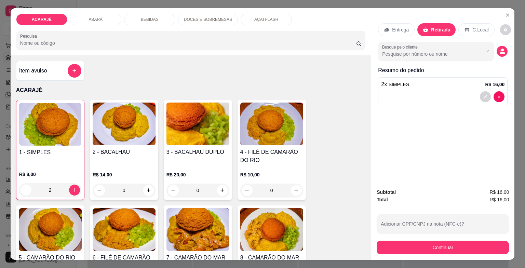
click at [451, 253] on div "Subtotal R$ 16,00 Total R$ 16,00 Adicionar CPF/CNPJ na nota (NFC-e)? Continuar" at bounding box center [442, 221] width 143 height 77
click at [456, 245] on button "Continuar" at bounding box center [443, 248] width 132 height 14
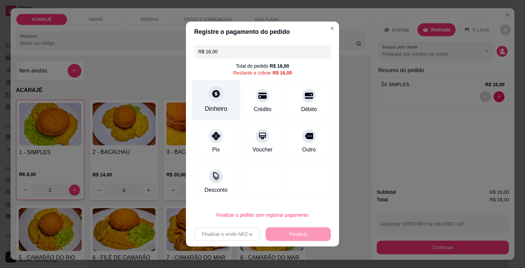
click at [228, 90] on div "Dinheiro" at bounding box center [216, 100] width 48 height 40
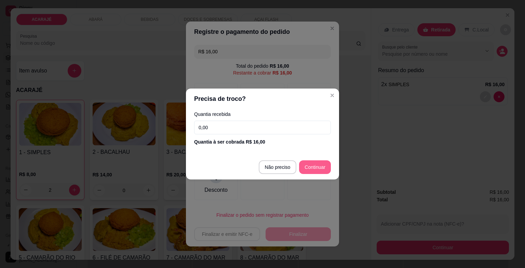
type input "R$ 0,00"
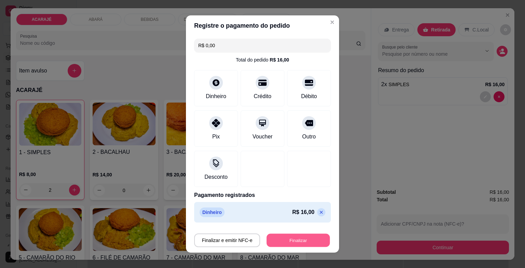
click at [294, 234] on button "Finalizar" at bounding box center [298, 240] width 63 height 13
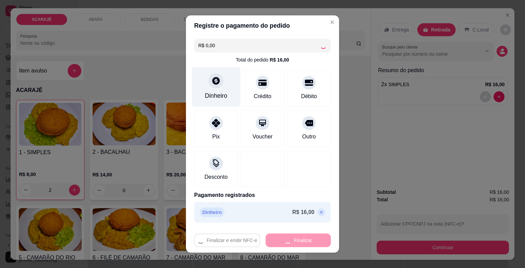
type input "0"
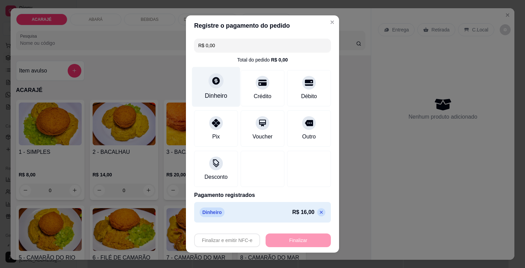
type input "-R$ 16,00"
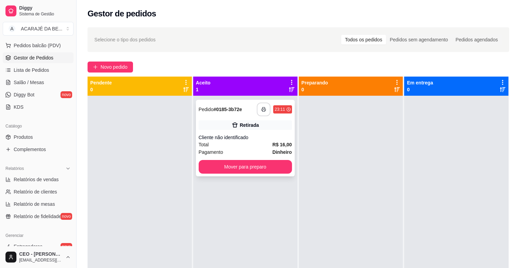
click at [258, 104] on button "button" at bounding box center [264, 110] width 14 height 14
click at [255, 164] on button "Mover para preparo" at bounding box center [245, 167] width 93 height 14
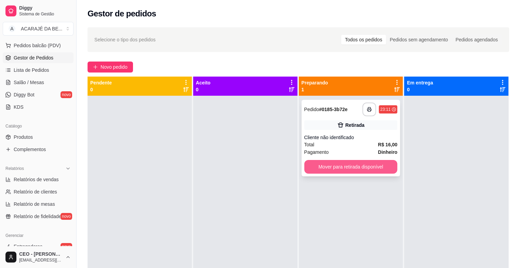
click at [319, 165] on button "Mover para retirada disponível" at bounding box center [350, 167] width 93 height 14
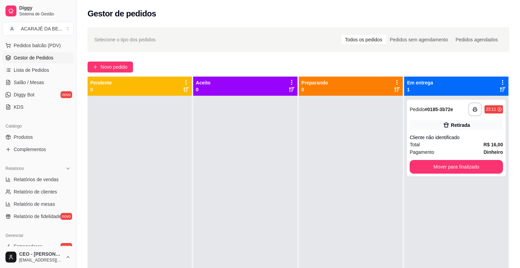
click at [361, 172] on div at bounding box center [351, 230] width 104 height 268
click at [425, 165] on button "Mover para finalizado" at bounding box center [456, 166] width 91 height 13
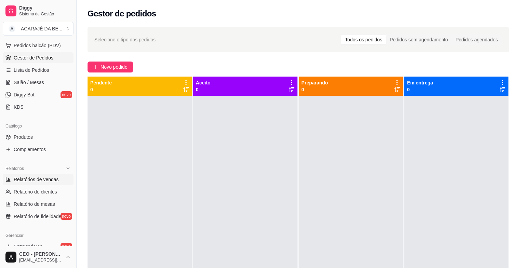
click at [23, 181] on span "Relatórios de vendas" at bounding box center [36, 179] width 45 height 7
select select "ALL"
select select "0"
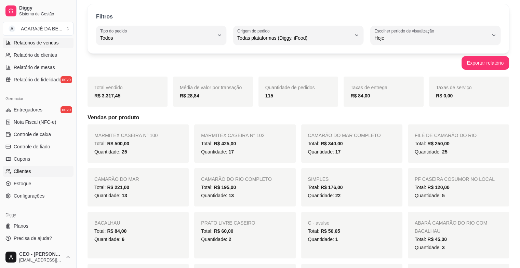
scroll to position [103, 0]
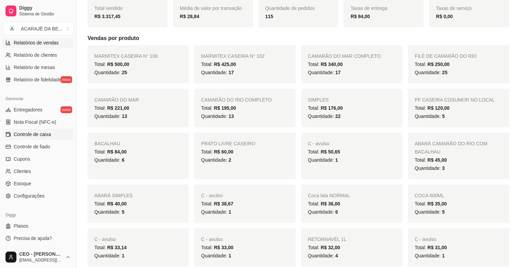
click at [31, 130] on link "Controle de caixa" at bounding box center [38, 134] width 71 height 11
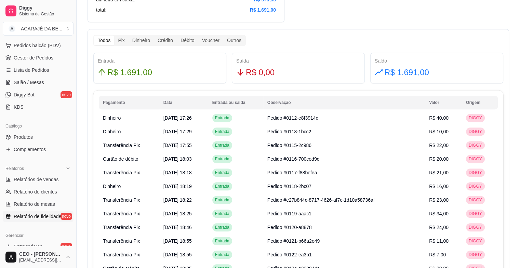
scroll to position [18, 0]
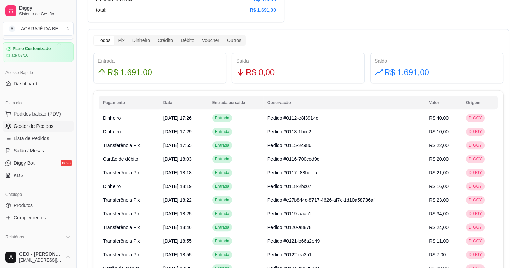
click at [40, 123] on span "Gestor de Pedidos" at bounding box center [34, 126] width 40 height 7
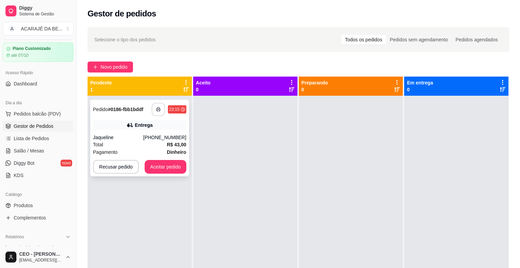
click at [158, 109] on icon "button" at bounding box center [158, 109] width 5 height 5
click at [161, 165] on button "Aceitar pedido" at bounding box center [165, 166] width 40 height 13
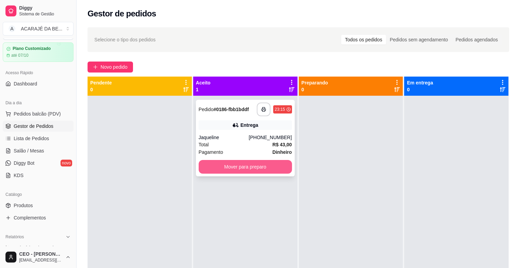
click at [263, 165] on button "Mover para preparo" at bounding box center [245, 167] width 93 height 14
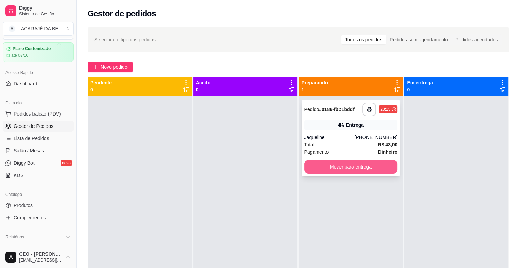
click at [323, 163] on button "Mover para entrega" at bounding box center [350, 167] width 93 height 14
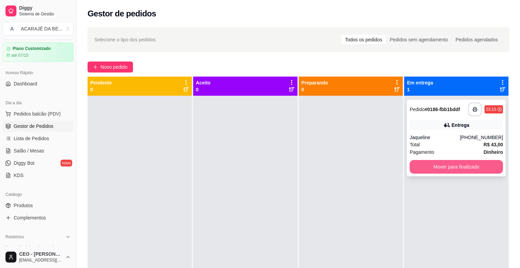
click at [424, 164] on button "Mover para finalizado" at bounding box center [456, 167] width 93 height 14
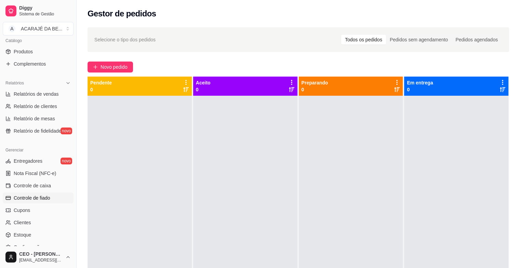
scroll to position [189, 0]
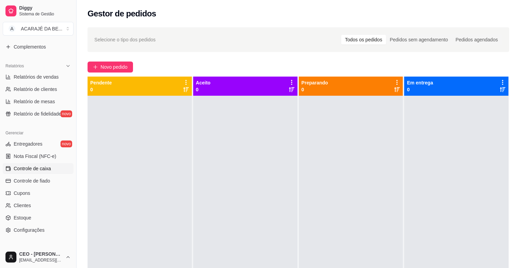
click at [45, 165] on span "Controle de caixa" at bounding box center [32, 168] width 37 height 7
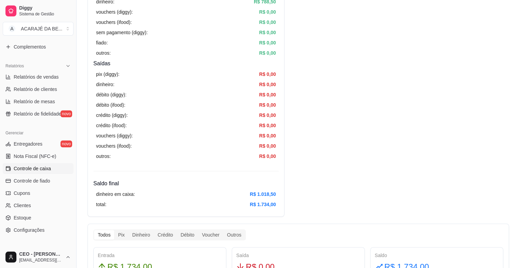
scroll to position [205, 0]
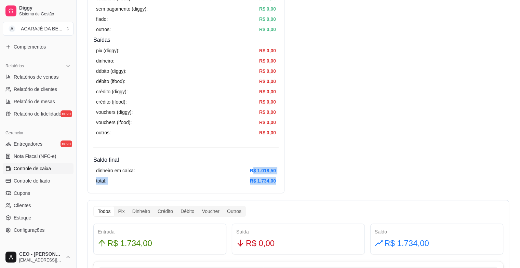
drag, startPoint x: 252, startPoint y: 172, endPoint x: 278, endPoint y: 183, distance: 28.6
click at [278, 183] on div "dinheiro em caixa: R$ 1.018,50 total: R$ 1.734,00" at bounding box center [185, 175] width 185 height 23
drag, startPoint x: 278, startPoint y: 183, endPoint x: 229, endPoint y: 178, distance: 49.8
click at [229, 178] on div "total: R$ 1.734,00" at bounding box center [186, 181] width 180 height 8
click at [256, 170] on article "R$ 1.018,50" at bounding box center [263, 171] width 26 height 8
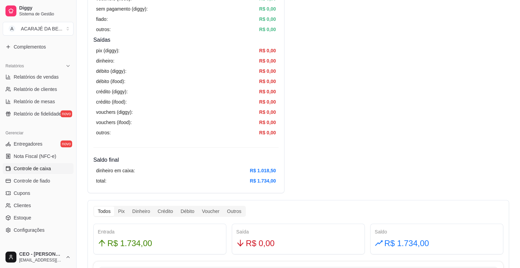
drag, startPoint x: 155, startPoint y: 167, endPoint x: 138, endPoint y: 169, distance: 16.2
click at [138, 169] on div "dinheiro em caixa: R$ 1.018,50" at bounding box center [186, 171] width 180 height 8
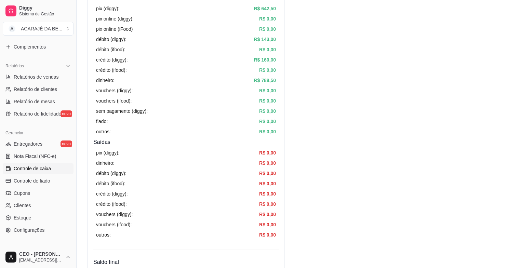
scroll to position [103, 0]
click at [50, 76] on span "Relatórios de vendas" at bounding box center [36, 77] width 45 height 7
select select "ALL"
select select "0"
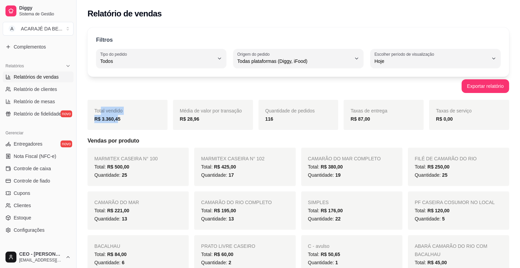
drag, startPoint x: 101, startPoint y: 114, endPoint x: 117, endPoint y: 125, distance: 19.2
click at [117, 125] on div "Total vendido R$ 3.360,45" at bounding box center [128, 115] width 80 height 30
drag, startPoint x: 117, startPoint y: 125, endPoint x: 141, endPoint y: 124, distance: 24.3
click at [141, 124] on div "Total vendido R$ 3.360,45" at bounding box center [128, 115] width 80 height 30
click at [48, 181] on span "Controle de fiado" at bounding box center [32, 180] width 37 height 7
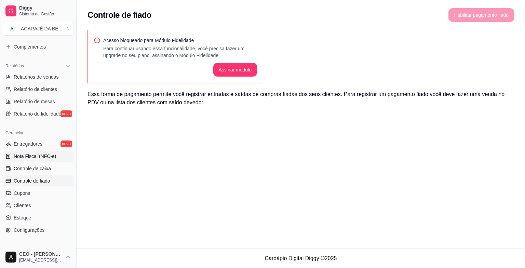
click at [48, 153] on span "Nota Fiscal (NFC-e)" at bounding box center [35, 156] width 42 height 7
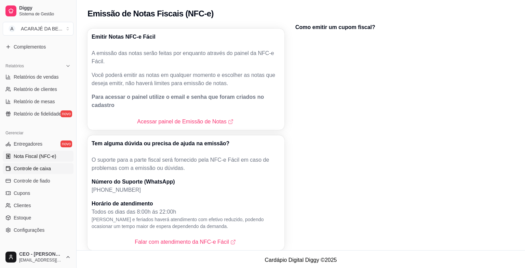
click at [43, 164] on link "Controle de caixa" at bounding box center [38, 168] width 71 height 11
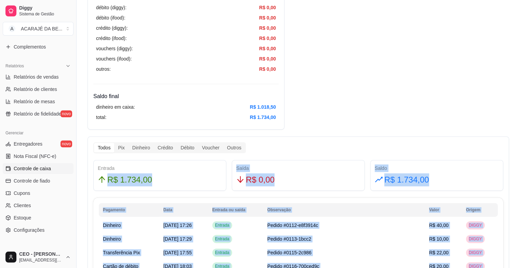
scroll to position [314, 0]
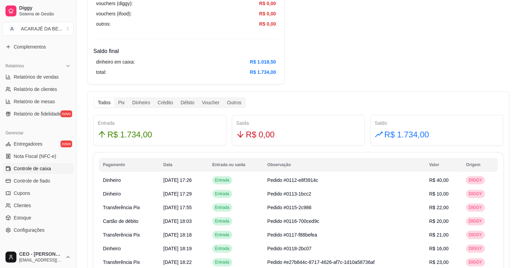
drag, startPoint x: 109, startPoint y: 172, endPoint x: 119, endPoint y: 127, distance: 46.4
click at [119, 127] on div "Entrada R$ 1.734,00" at bounding box center [160, 130] width 124 height 22
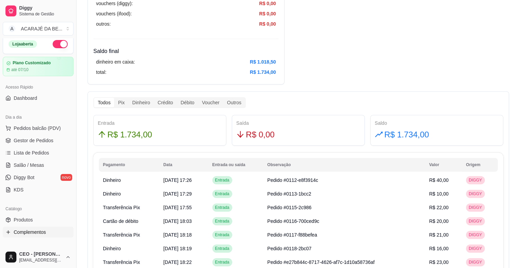
scroll to position [0, 0]
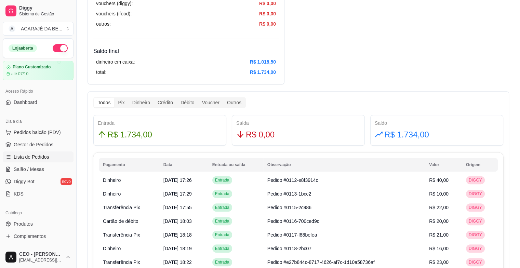
click at [21, 155] on span "Lista de Pedidos" at bounding box center [32, 157] width 36 height 7
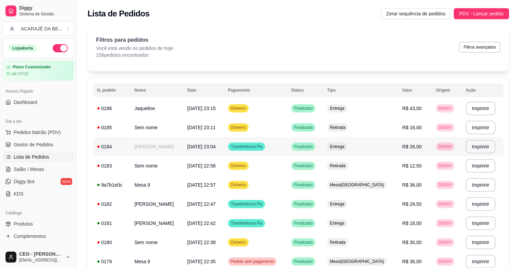
click at [183, 141] on td "[PERSON_NAME]" at bounding box center [156, 146] width 53 height 19
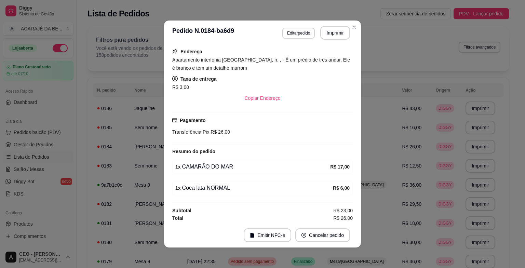
scroll to position [72, 0]
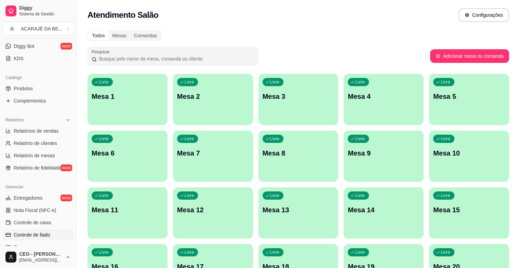
scroll to position [137, 0]
click at [34, 220] on span "Controle de caixa" at bounding box center [32, 221] width 37 height 7
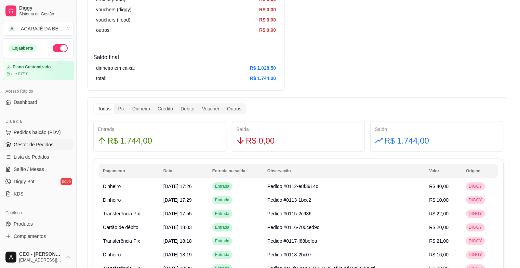
click at [32, 148] on span "Gestor de Pedidos" at bounding box center [34, 144] width 40 height 7
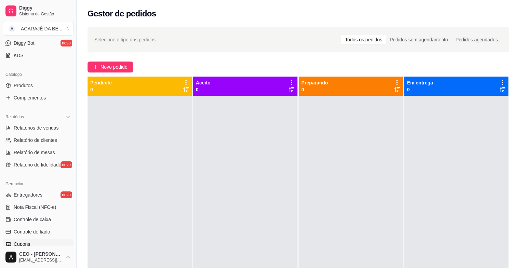
scroll to position [171, 0]
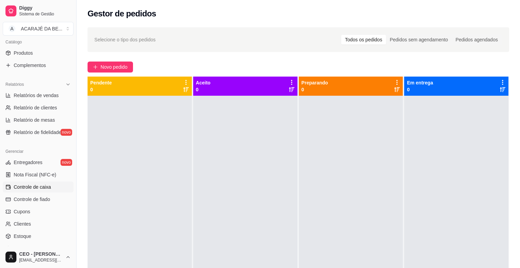
click at [21, 186] on span "Controle de caixa" at bounding box center [32, 187] width 37 height 7
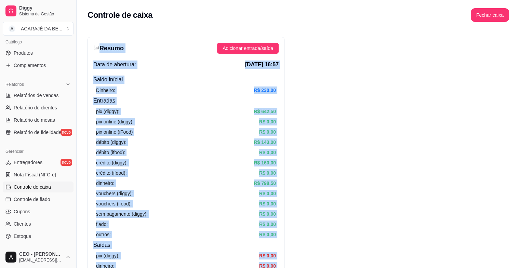
drag, startPoint x: 433, startPoint y: 176, endPoint x: 94, endPoint y: 40, distance: 365.1
drag, startPoint x: 94, startPoint y: 40, endPoint x: 107, endPoint y: 54, distance: 18.7
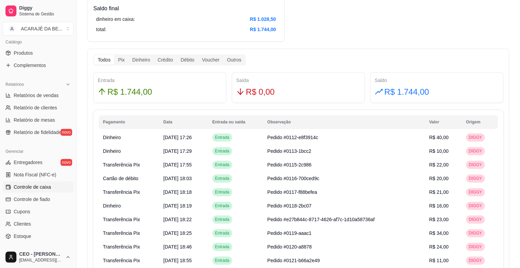
scroll to position [342, 0]
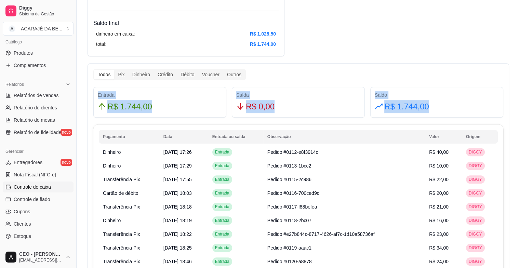
drag, startPoint x: 446, startPoint y: 108, endPoint x: 87, endPoint y: 93, distance: 360.0
drag, startPoint x: 87, startPoint y: 93, endPoint x: 123, endPoint y: 106, distance: 38.9
copy div "Entrada R$ 1.744,00 Saída R$ 0,00 Saldo R$ 1.744,00"
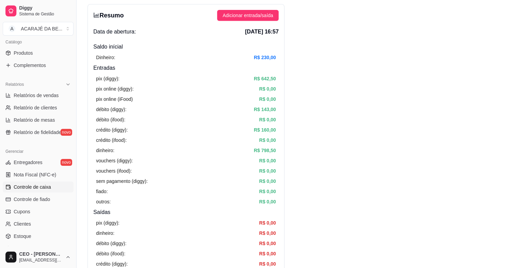
scroll to position [0, 0]
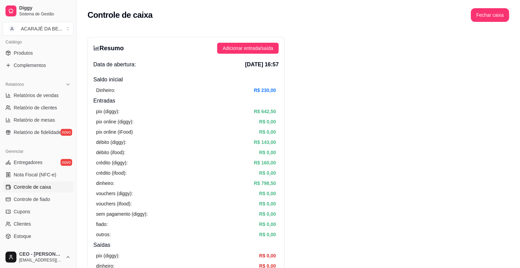
drag, startPoint x: 519, startPoint y: 39, endPoint x: 514, endPoint y: 34, distance: 6.5
click at [487, 20] on button "Fechar caixa" at bounding box center [490, 15] width 38 height 14
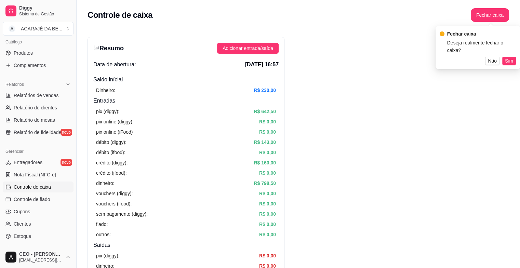
click at [515, 54] on div "Fechar caixa Deseja realmente fechar o caixa? Não Sim" at bounding box center [478, 47] width 76 height 35
click at [514, 58] on button "Sim" at bounding box center [509, 61] width 14 height 8
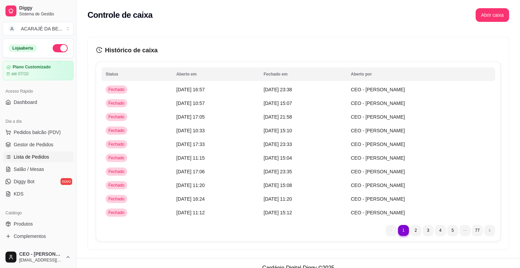
click at [32, 160] on link "Lista de Pedidos" at bounding box center [38, 156] width 71 height 11
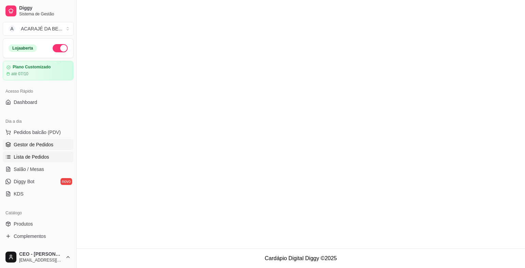
click at [30, 145] on span "Gestor de Pedidos" at bounding box center [34, 144] width 40 height 7
click at [34, 167] on span "Salão / Mesas" at bounding box center [29, 169] width 30 height 7
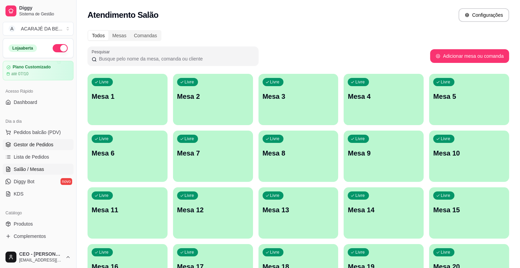
click at [29, 140] on link "Gestor de Pedidos" at bounding box center [38, 144] width 71 height 11
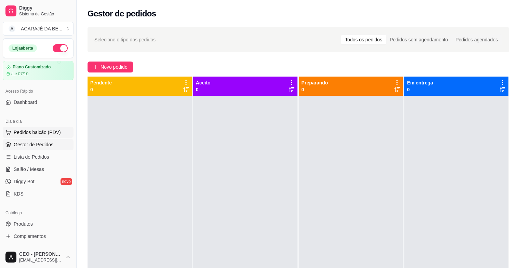
click at [30, 132] on span "Pedidos balcão (PDV)" at bounding box center [37, 132] width 47 height 7
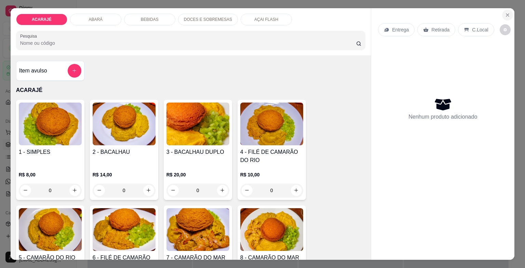
click at [502, 11] on button "Close" at bounding box center [507, 15] width 11 height 11
